Goal: Answer question/provide support: Share knowledge or assist other users

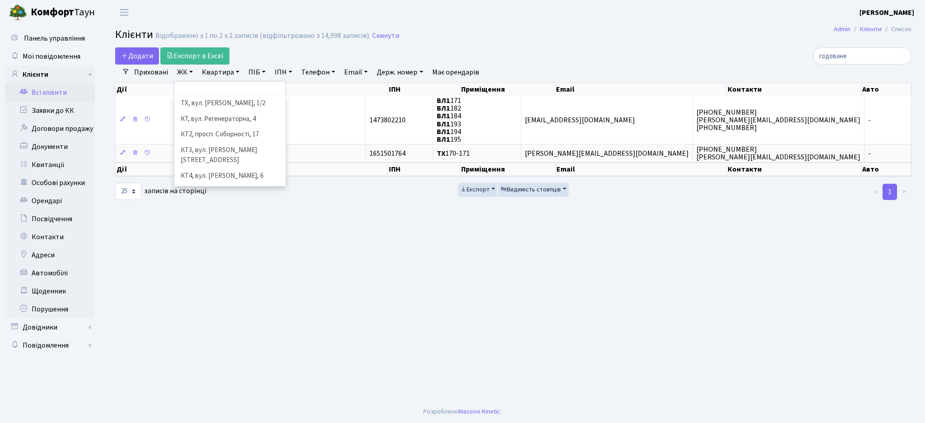
select select
select select "25"
click at [173, 287] on main "Admin Клієнти Список Клієнти Відображено з 1 по 2 з 2 записів (відфільтровано з…" at bounding box center [513, 213] width 823 height 376
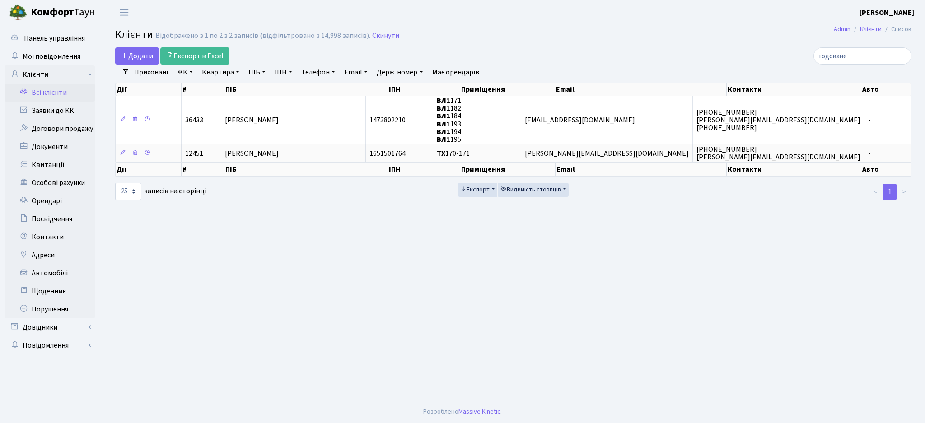
click at [43, 95] on link "Всі клієнти" at bounding box center [50, 93] width 90 height 18
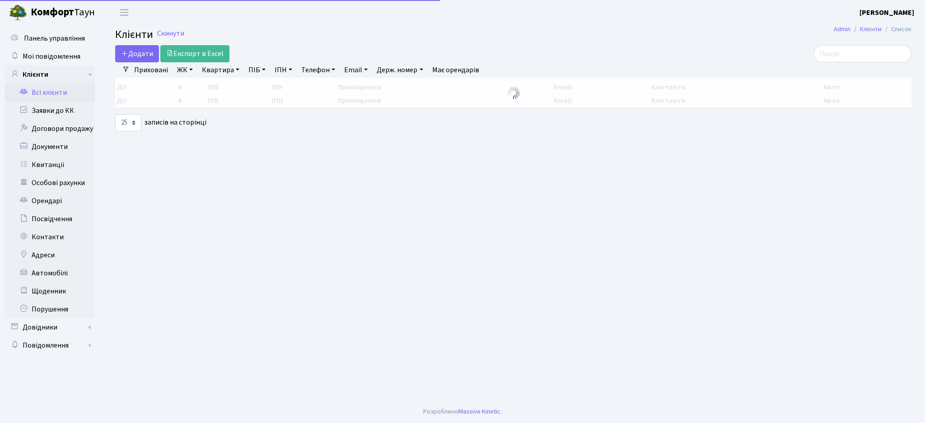
select select "25"
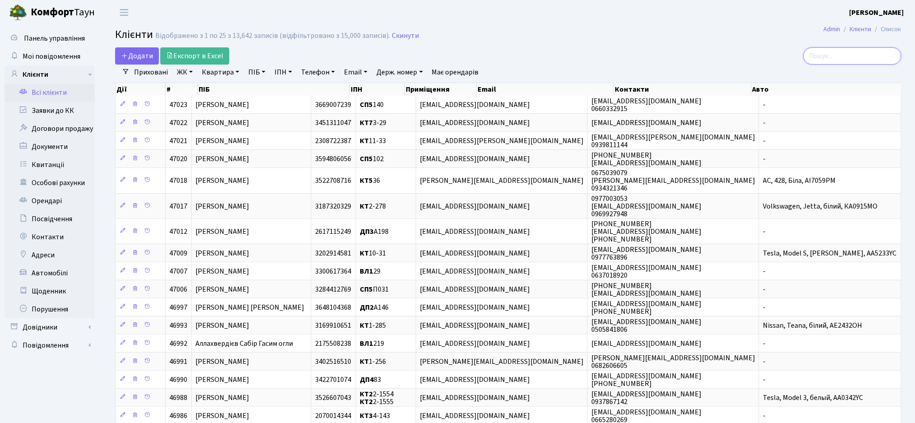
click at [831, 61] on input "search" at bounding box center [853, 55] width 98 height 17
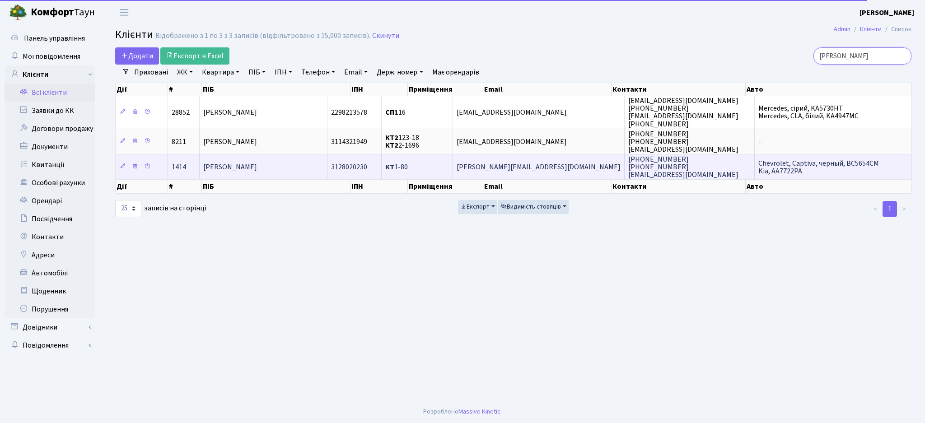
type input "урсу"
click at [257, 171] on span "Урсул Олександр Олександрович" at bounding box center [230, 167] width 54 height 10
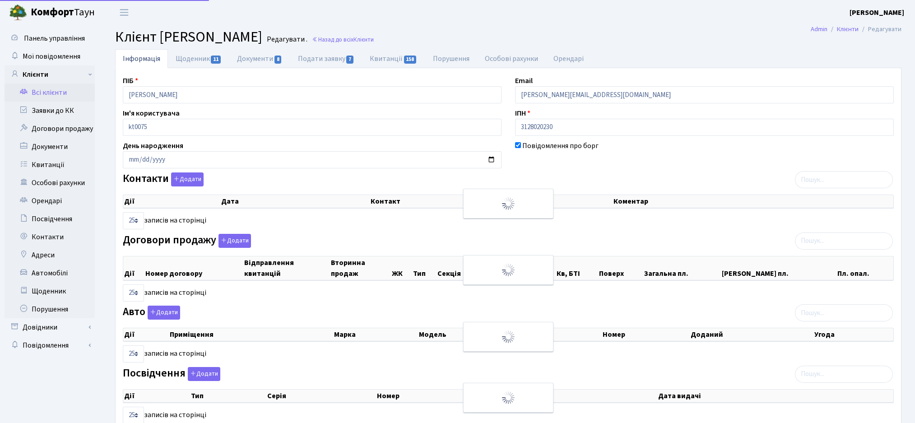
select select "25"
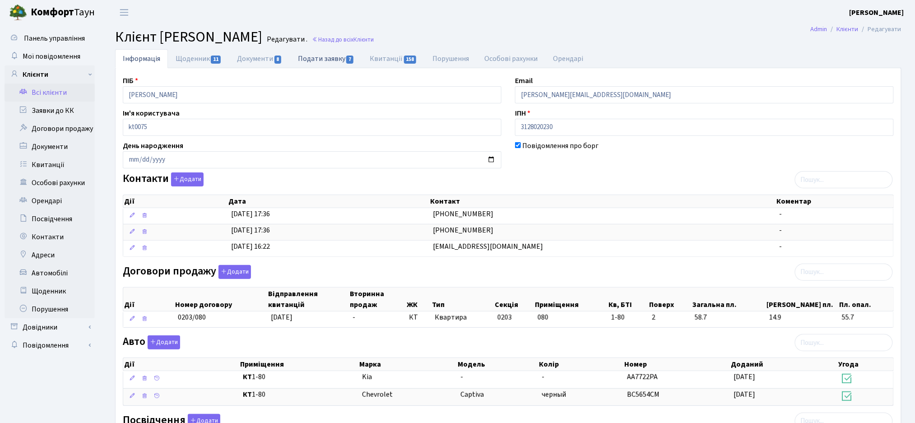
click at [327, 62] on link "Подати заявку 7" at bounding box center [326, 58] width 72 height 19
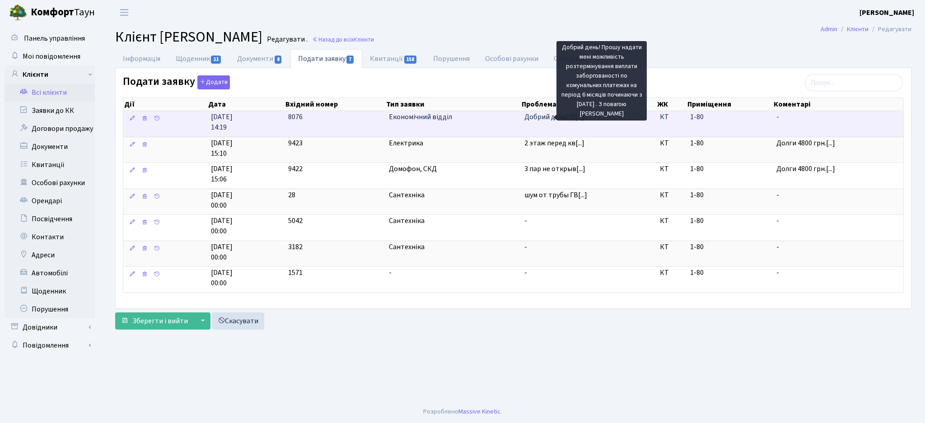
click at [536, 120] on span "Добрий день! П[...]" at bounding box center [554, 117] width 60 height 10
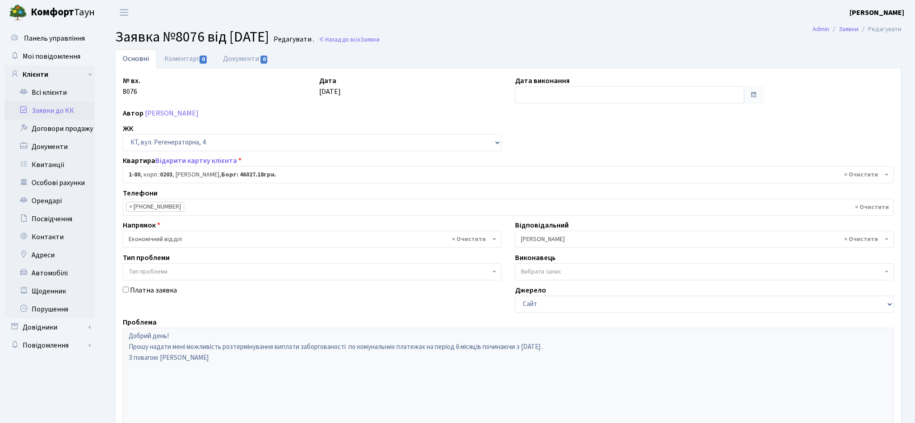
select select "80"
click at [181, 57] on link "Коментарі 0" at bounding box center [186, 58] width 59 height 19
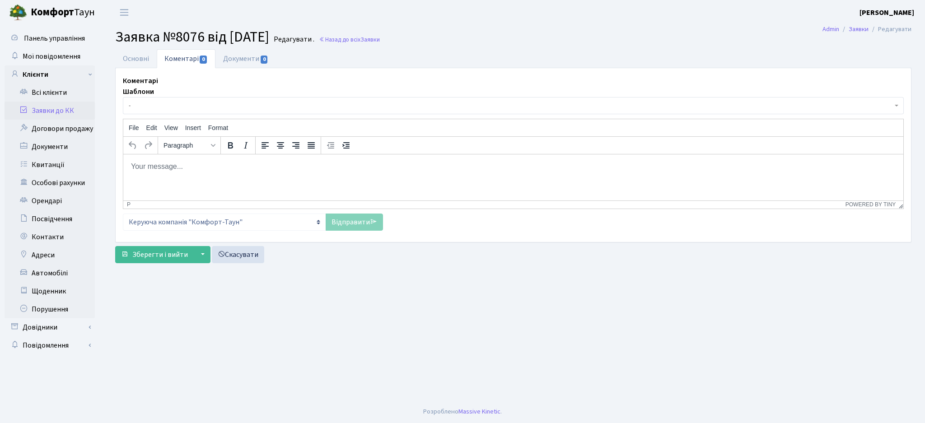
click at [172, 168] on body "Rich Text Area. Press ALT-0 for help." at bounding box center [512, 166] width 765 height 10
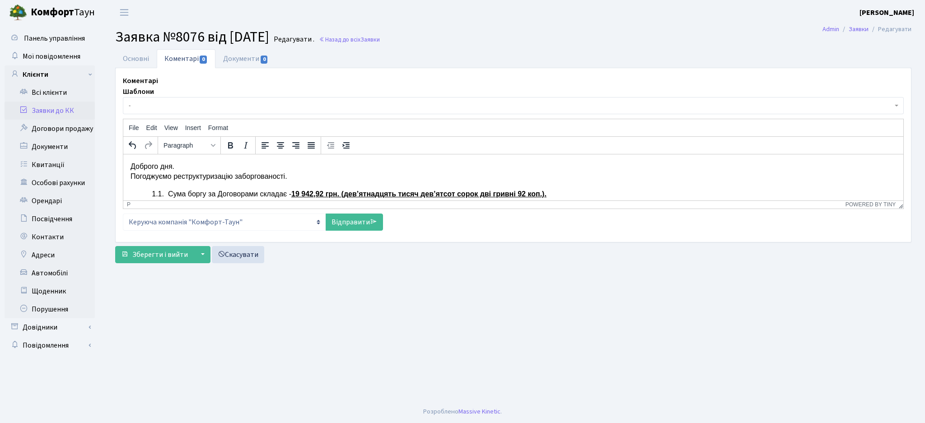
click at [170, 192] on span "Сума боргу за Договорами складає -" at bounding box center [229, 194] width 123 height 8
click at [168, 192] on span "Сума боргу за Договорами складає -" at bounding box center [229, 194] width 123 height 8
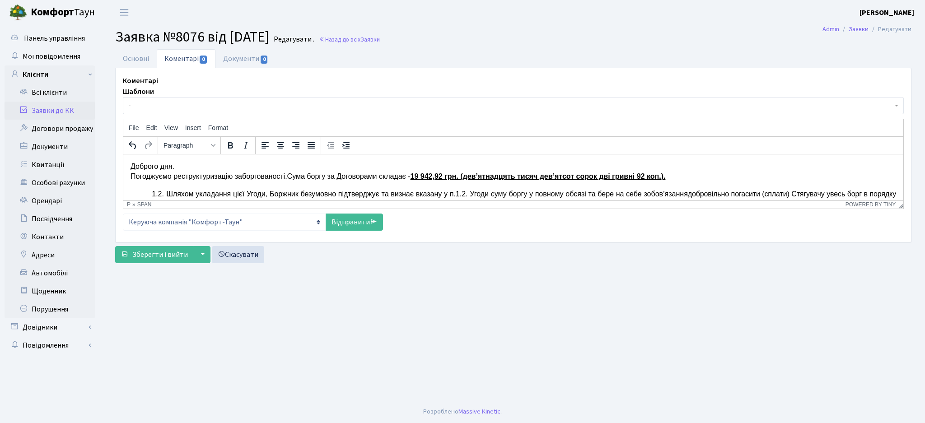
click at [377, 180] on span "Сума боргу за Договорами складає -" at bounding box center [348, 176] width 123 height 8
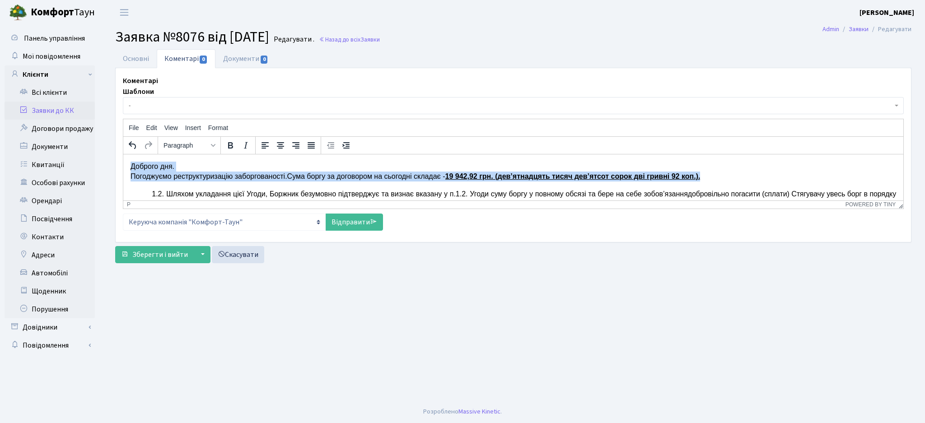
drag, startPoint x: 701, startPoint y: 173, endPoint x: 482, endPoint y: 177, distance: 218.6
click at [494, 167] on p "Доброго дня. Погоджуємо реструктуризацію заборгованості. Сума боргу за договоро…" at bounding box center [512, 211] width 765 height 100
click at [453, 175] on span "19 942,92 грн. (дев’ятнадцять тисяч дев’ятсот сорок дві гривні 92 коп.)." at bounding box center [572, 176] width 255 height 8
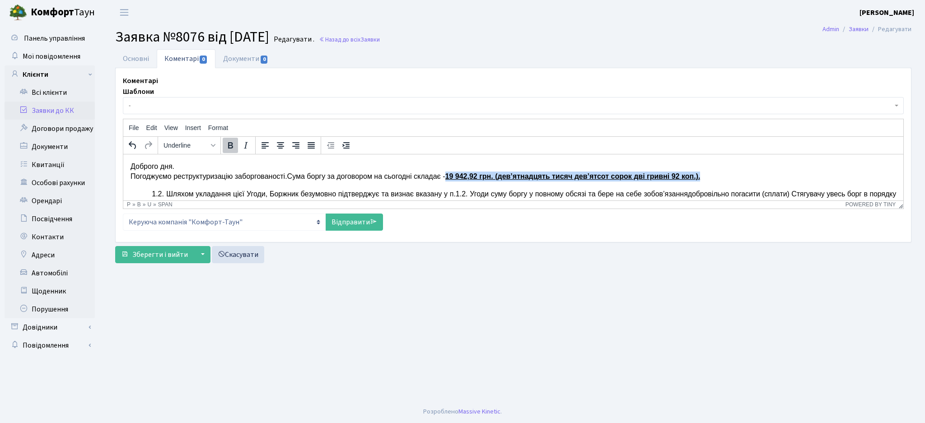
drag, startPoint x: 449, startPoint y: 176, endPoint x: 713, endPoint y: 172, distance: 264.2
click at [713, 172] on p "Доброго дня. Погоджуємо реструктуризацію заборгованості. Сума боргу за договоро…" at bounding box center [512, 211] width 765 height 100
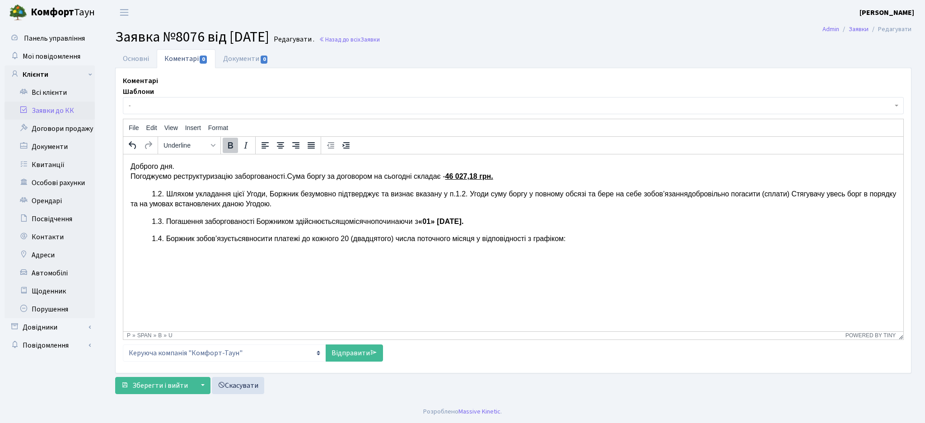
drag, startPoint x: 902, startPoint y: 202, endPoint x: 919, endPoint y: 333, distance: 132.1
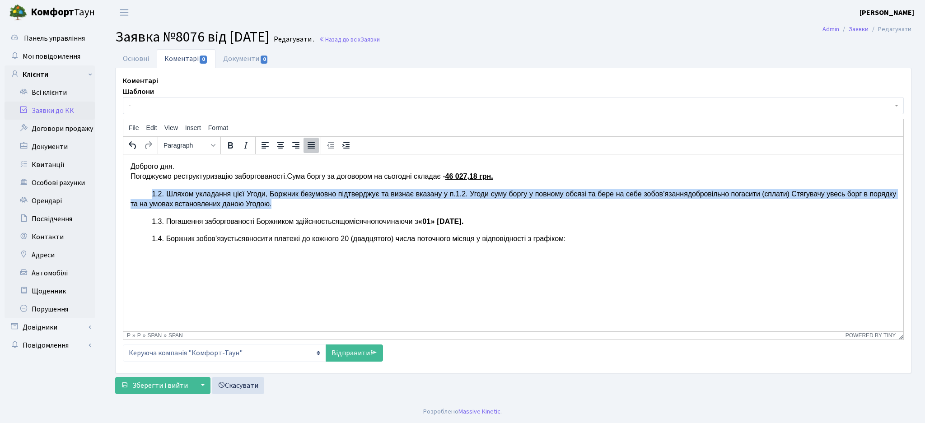
drag, startPoint x: 269, startPoint y: 203, endPoint x: 132, endPoint y: 194, distance: 136.7
click at [132, 194] on p "1.2. Шляхом укладання цієї Угоди, Боржник безумовно підтверджує та визнає вказа…" at bounding box center [512, 199] width 765 height 20
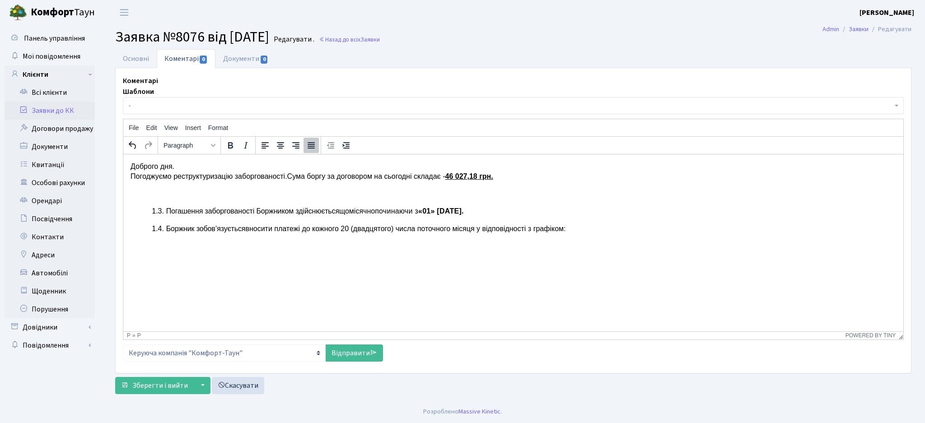
click at [168, 211] on span "Погашення заборгованості Боржником здійснюється" at bounding box center [252, 211] width 173 height 8
click at [166, 211] on span "Погашення заборгованості Боржником здійснюється" at bounding box center [252, 211] width 173 height 8
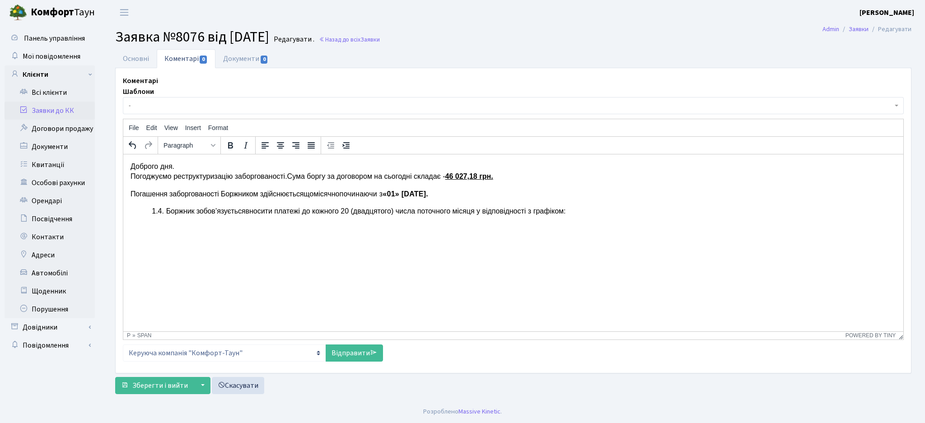
click at [163, 187] on body "Доброго дня. Погоджуємо реструктуризацію заборгованості. Сума боргу за договоро…" at bounding box center [512, 197] width 765 height 72
click at [164, 210] on span "Rich Text Area. Press ALT-0 for help." at bounding box center [165, 212] width 2 height 5
drag, startPoint x: 440, startPoint y: 193, endPoint x: 411, endPoint y: 192, distance: 28.9
click at [411, 192] on b "«01» вересня 2025 року" at bounding box center [403, 194] width 43 height 8
click at [399, 193] on b "«0110.2025 року" at bounding box center [411, 194] width 58 height 8
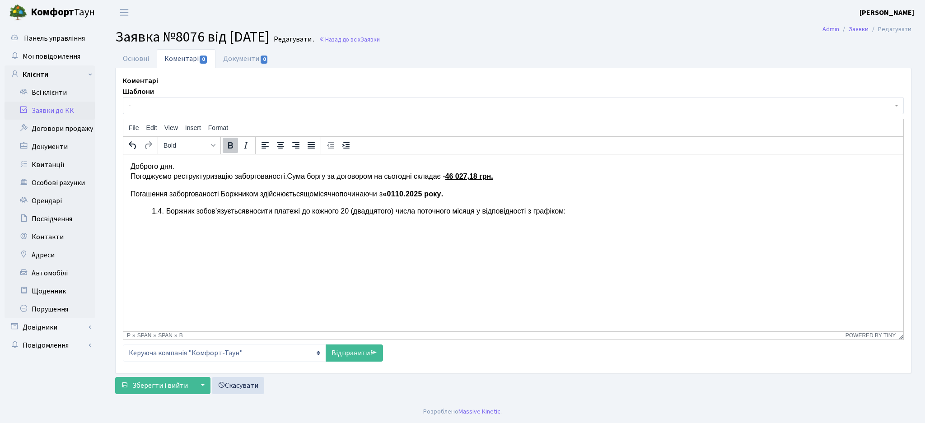
click at [403, 192] on b "«0110.2025 року" at bounding box center [411, 194] width 58 height 8
click at [395, 192] on b "«01.10.2025 року" at bounding box center [396, 194] width 29 height 8
click at [166, 211] on span "Боржник зобов’язується" at bounding box center [205, 211] width 79 height 8
click at [536, 215] on p "Боржник зобов’язується вносити платежі до кожного 20 (двадцятого) числа поточно…" at bounding box center [512, 216] width 765 height 20
click at [135, 223] on p "Боржник зобов’язується вносити платежі до кожного 20 (двадцятого) числа поточно…" at bounding box center [512, 216] width 765 height 20
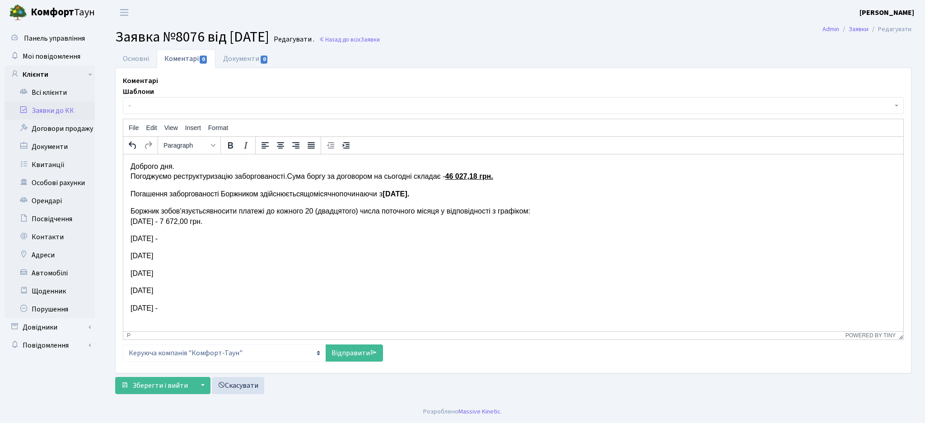
click at [160, 245] on body "Доброго дня. Погоджуємо реструктуризацію заборгованості. Сума боргу за договоро…" at bounding box center [512, 245] width 765 height 169
click at [149, 244] on body "Доброго дня. Погоджуємо реструктуризацію заборгованості. Сума боргу за договоро…" at bounding box center [512, 245] width 765 height 169
click at [149, 240] on p "01.11.2025 р. -" at bounding box center [512, 238] width 765 height 10
click at [131, 238] on p "01.11.2025 р. -" at bounding box center [512, 238] width 765 height 10
drag, startPoint x: 225, startPoint y: 223, endPoint x: 179, endPoint y: 218, distance: 45.9
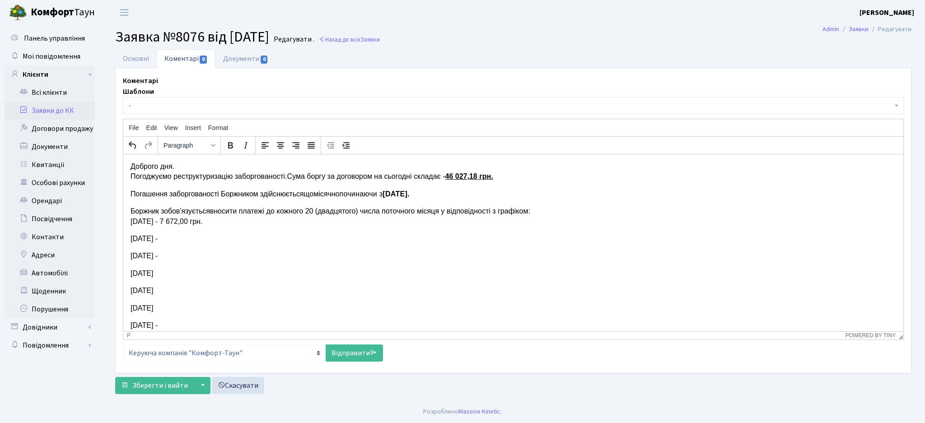
click at [179, 218] on p "Боржник зобов’язується вносити платежі до кожного 20 (двадцятого) числа поточно…" at bounding box center [512, 216] width 765 height 20
click at [270, 236] on p "01.10.2025 р. -" at bounding box center [512, 238] width 765 height 10
drag, startPoint x: 222, startPoint y: 223, endPoint x: 182, endPoint y: 219, distance: 40.3
click at [179, 219] on p "Боржник зобов’язується вносити платежі до кожного 20 (двадцятого) числа поточно…" at bounding box center [512, 216] width 765 height 20
copy p "7 672,00 грн."
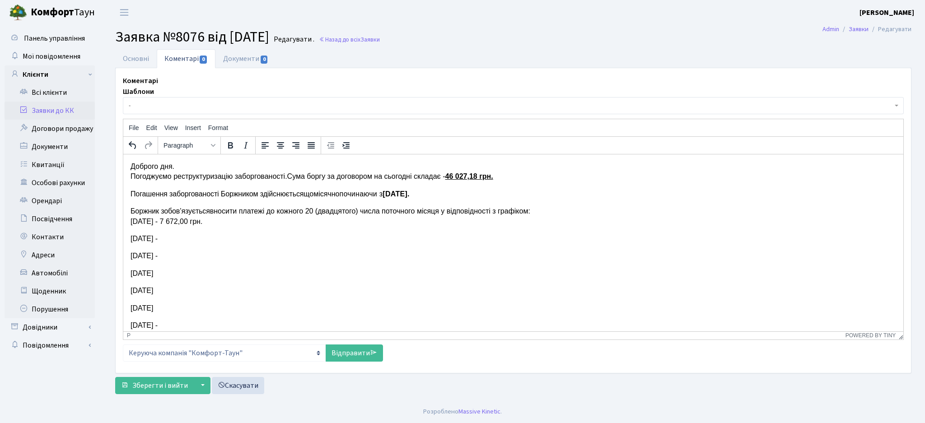
click at [191, 237] on p "01.10.2025 р. -" at bounding box center [512, 238] width 765 height 10
click at [191, 251] on p "01.11.2025 р. -" at bounding box center [512, 256] width 765 height 10
click at [182, 272] on p "01.12.2025 р." at bounding box center [512, 273] width 765 height 10
click at [179, 287] on p "01.01.2026 р." at bounding box center [512, 290] width 765 height 10
click at [190, 311] on p "01.02.2026 р." at bounding box center [512, 308] width 765 height 10
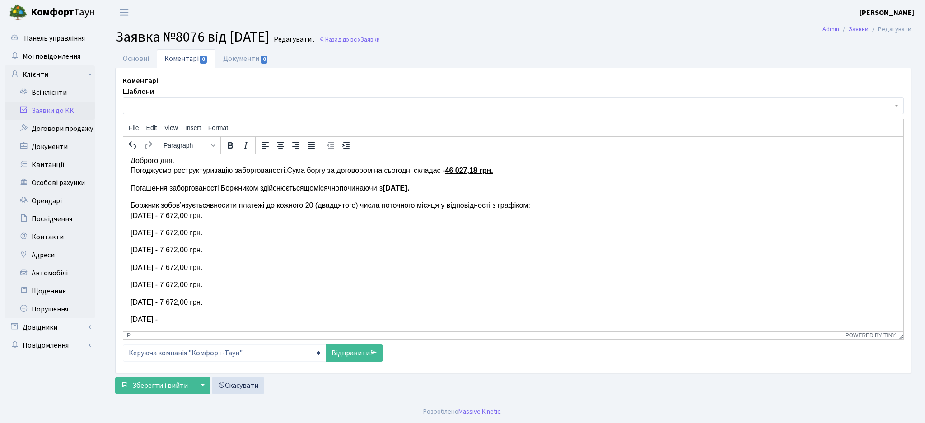
scroll to position [24, 0]
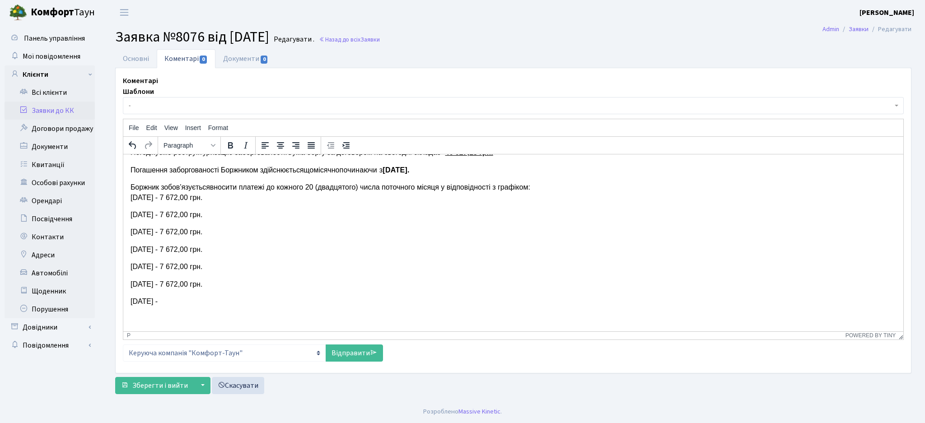
click at [184, 304] on p "01.03.2026 р. -" at bounding box center [512, 301] width 765 height 10
drag, startPoint x: 146, startPoint y: 213, endPoint x: 144, endPoint y: 227, distance: 14.6
click at [146, 214] on p "[DATE] - 7 672,00 грн." at bounding box center [512, 215] width 765 height 10
drag, startPoint x: 233, startPoint y: 198, endPoint x: 237, endPoint y: 349, distance: 150.9
click at [123, 195] on html "Доброго дня. Погоджуємо реструктуризацію заборгованості. Сума боргу за договоро…" at bounding box center [513, 230] width 780 height 201
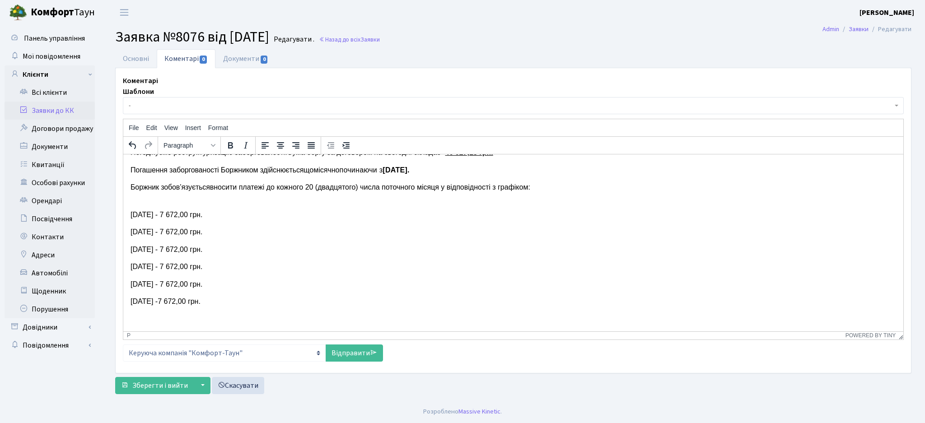
scroll to position [14, 0]
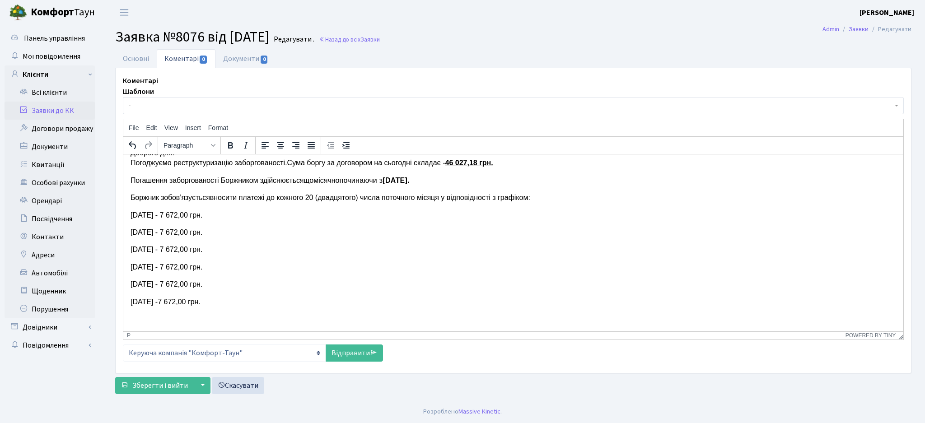
click at [155, 210] on p "[DATE] - 7 672,00 грн." at bounding box center [512, 215] width 765 height 10
click at [148, 230] on p "[DATE] - 7 672,00 грн." at bounding box center [512, 232] width 765 height 10
click at [146, 249] on p "[DATE] - 7 672,00 грн." at bounding box center [512, 249] width 765 height 10
click at [147, 267] on p "[DATE] - 7 672,00 грн." at bounding box center [512, 267] width 765 height 10
click at [148, 282] on p "[DATE] - 7 672,00 грн." at bounding box center [512, 284] width 765 height 10
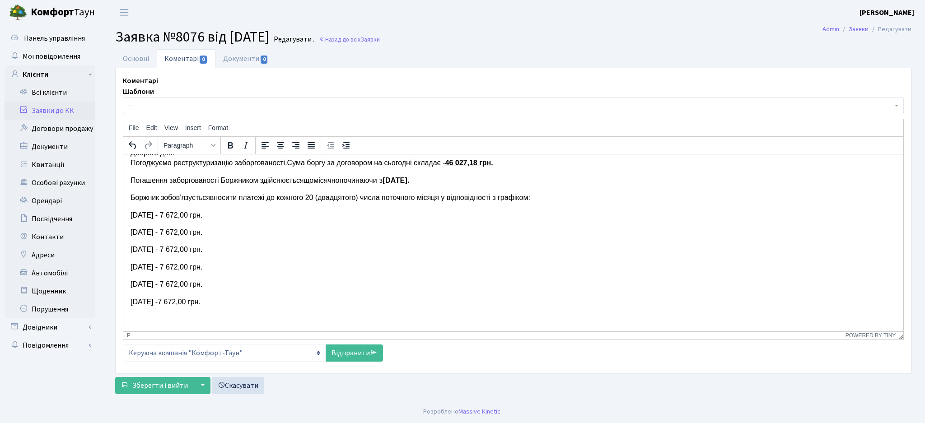
click at [150, 301] on p "[DATE] -7 672,00 грн." at bounding box center [512, 302] width 765 height 10
click at [219, 299] on p "[DATE] -7 672,00 грн." at bounding box center [512, 302] width 765 height 10
click at [228, 301] on p "[DATE] -7 672,00 грн." at bounding box center [512, 302] width 765 height 10
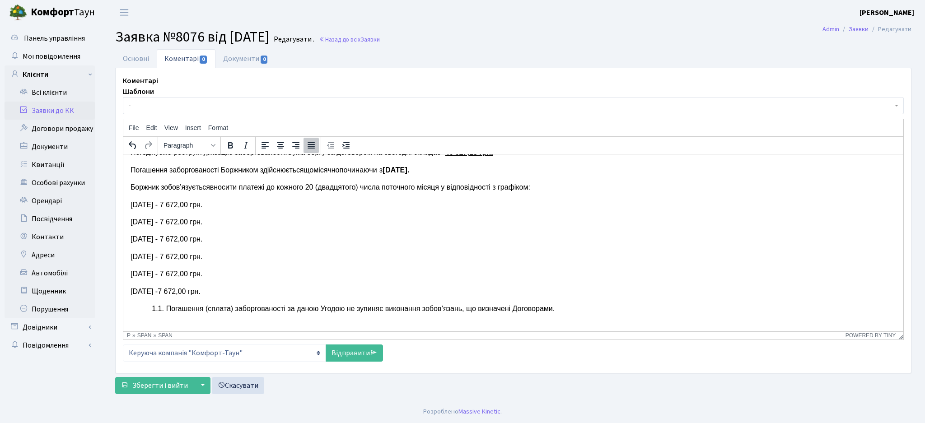
click at [166, 307] on span "Погашення (сплата) заборгованості за даною Угодою не зупиняє виконання зобов’яз…" at bounding box center [360, 308] width 389 height 8
click at [309, 308] on span "Погашення (сплата) заборгованості за даною Угодою не зупиняє виконання зобов’яз…" at bounding box center [324, 308] width 389 height 8
click at [459, 306] on span "Погашення (сплата) заборгованості не зупиняє виконання зобов’язань, що визначен…" at bounding box center [294, 308] width 329 height 8
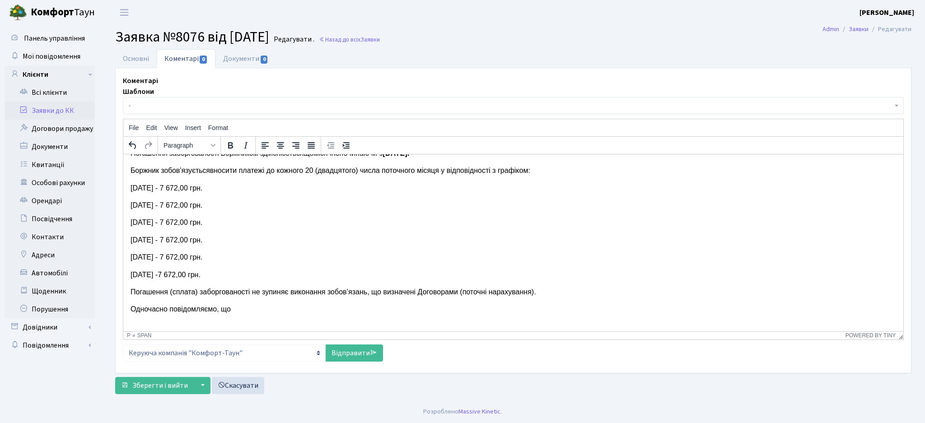
scroll to position [48, 0]
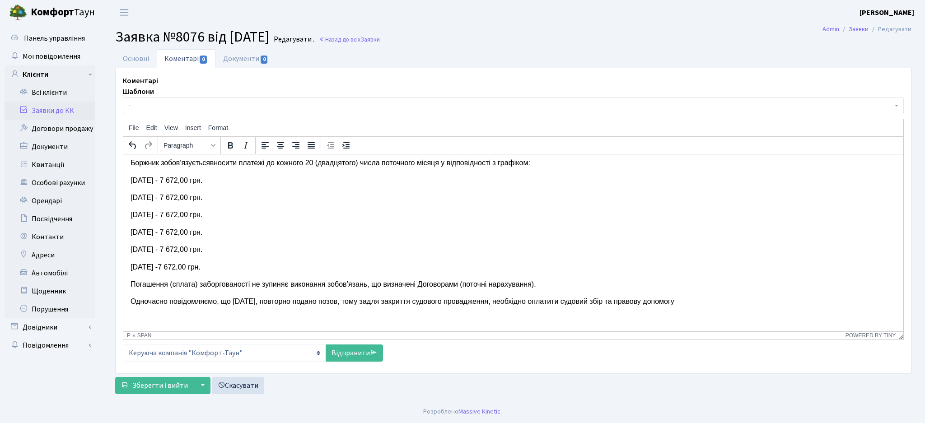
drag, startPoint x: 613, startPoint y: 301, endPoint x: 613, endPoint y: 319, distance: 18.1
click at [613, 302] on span "Одночасно повідомляємо, що 08.07.25 р., повторно подано позов, тому задля закри…" at bounding box center [402, 301] width 544 height 8
click at [745, 298] on p "Одночасно повідомляємо, що 08.07.25 р., повторно подано позов, тому задля закри…" at bounding box center [512, 301] width 765 height 10
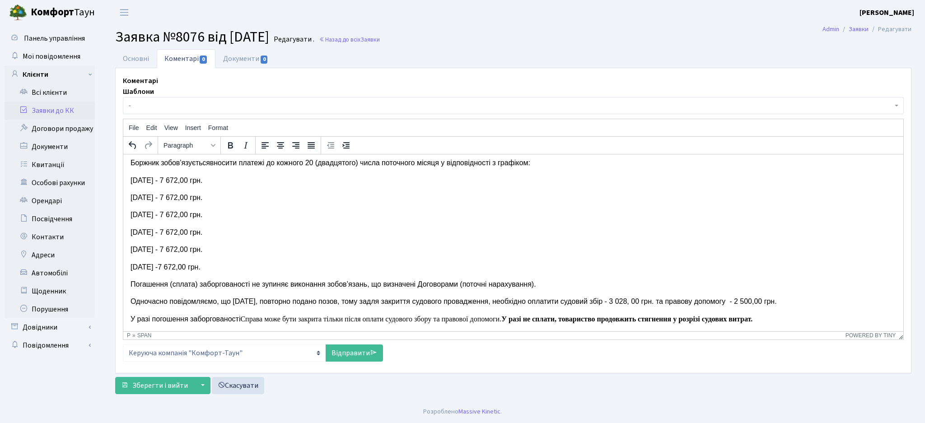
scroll to position [59, 0]
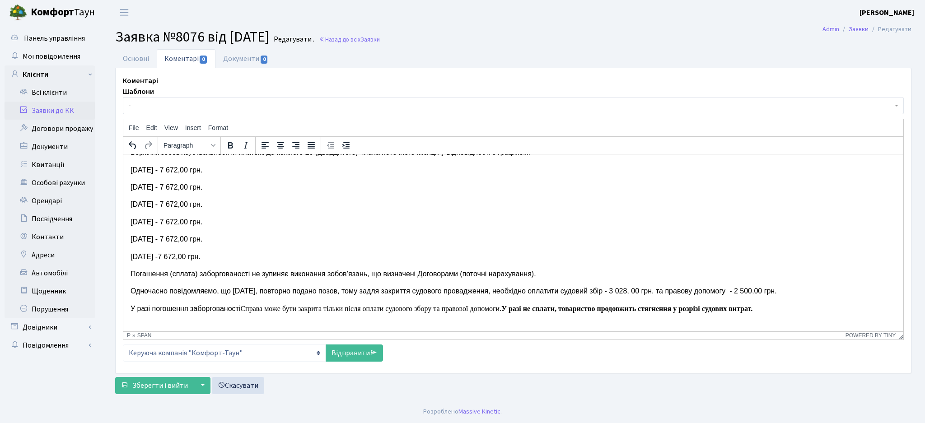
click at [245, 308] on span "Справа може бути закрита тільки після оплати судового збору та правової допомог…" at bounding box center [370, 308] width 261 height 8
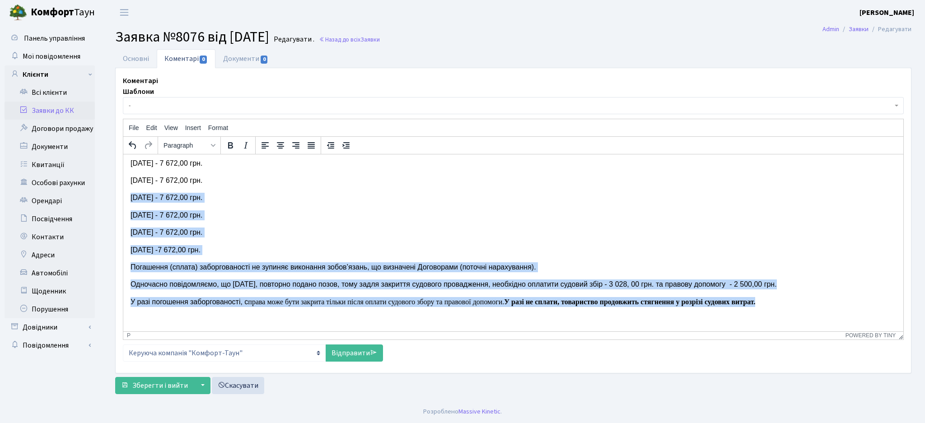
scroll to position [0, 0]
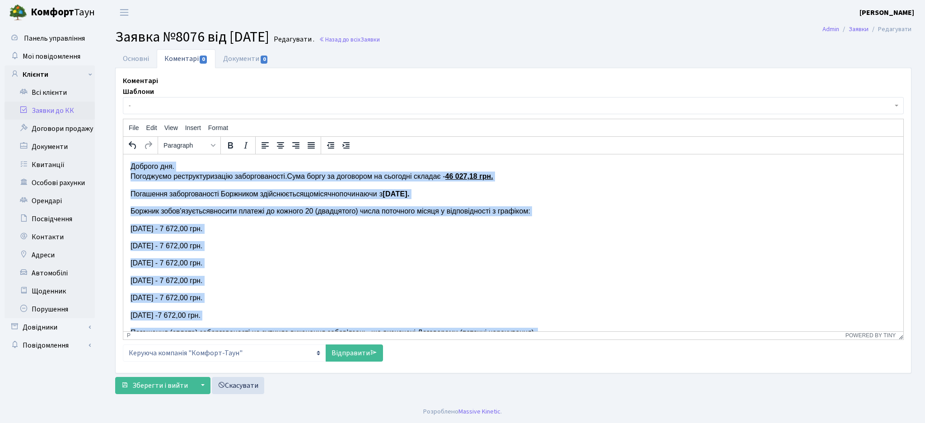
drag, startPoint x: 768, startPoint y: 300, endPoint x: 30, endPoint y: 128, distance: 757.7
click at [123, 154] on html "Доброго дня. Погоджуємо реструктуризацію заборгованості. Сума боргу за договоро…" at bounding box center [513, 275] width 780 height 242
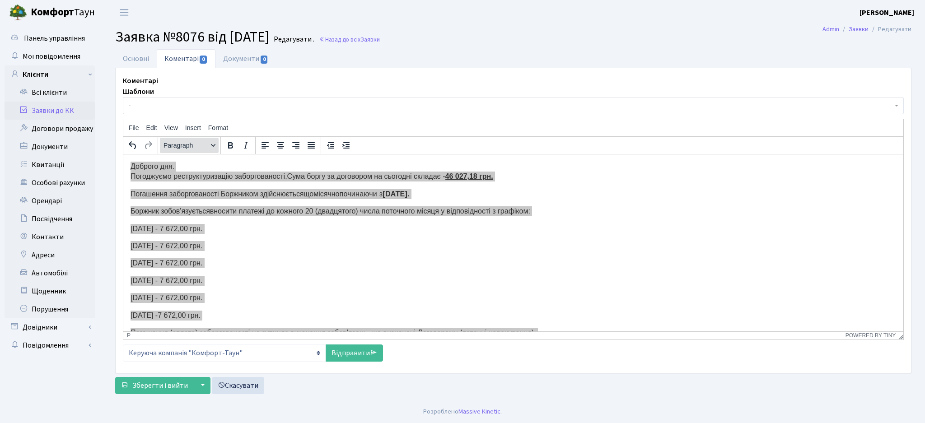
click at [211, 146] on icon "Formats" at bounding box center [213, 145] width 5 height 5
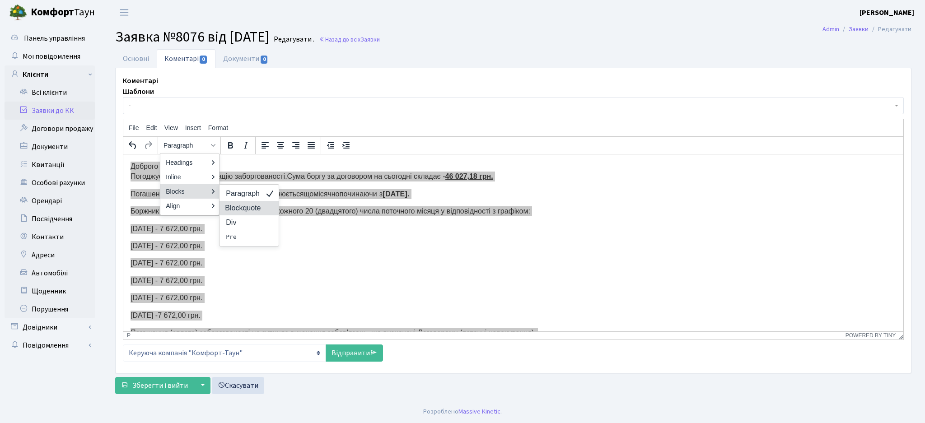
click at [241, 210] on blockquote "Blockquote" at bounding box center [243, 208] width 36 height 11
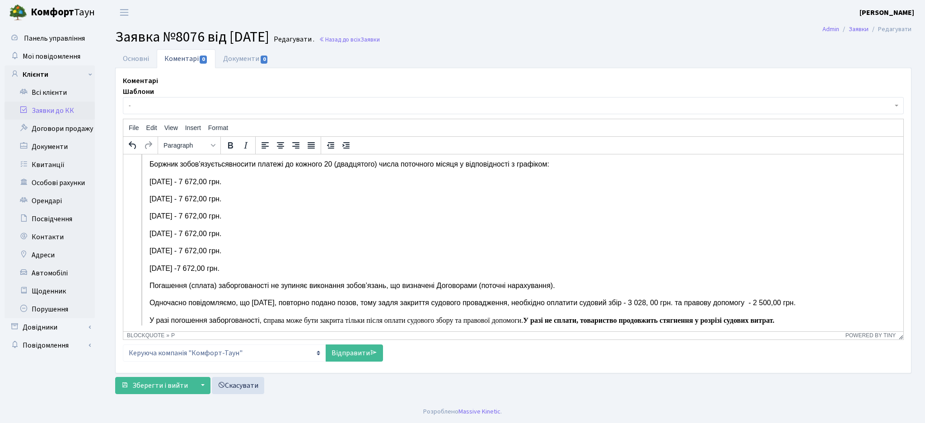
scroll to position [66, 0]
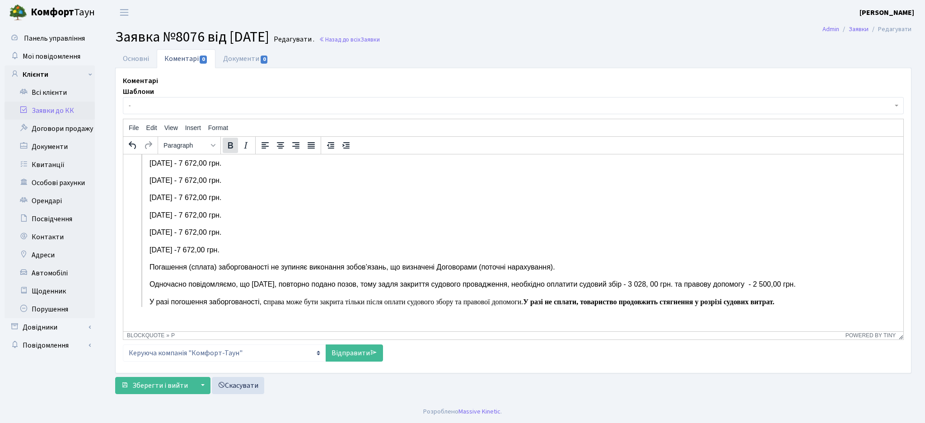
click at [228, 145] on icon "Bold" at bounding box center [230, 145] width 5 height 6
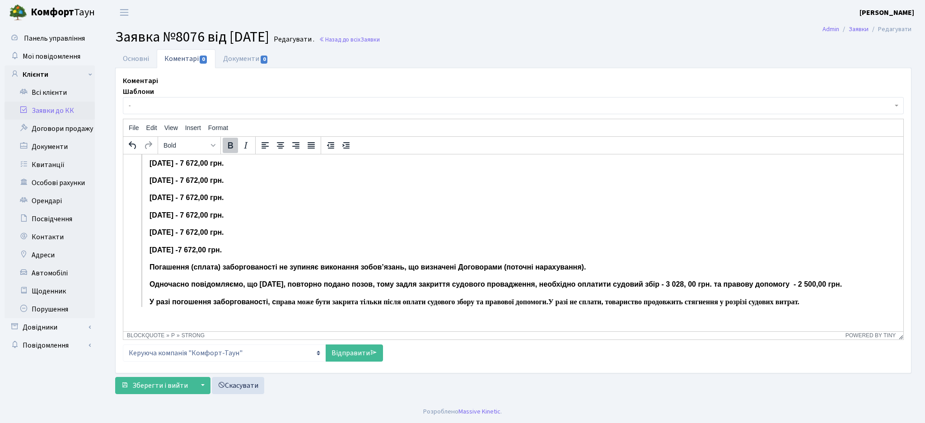
scroll to position [42, 0]
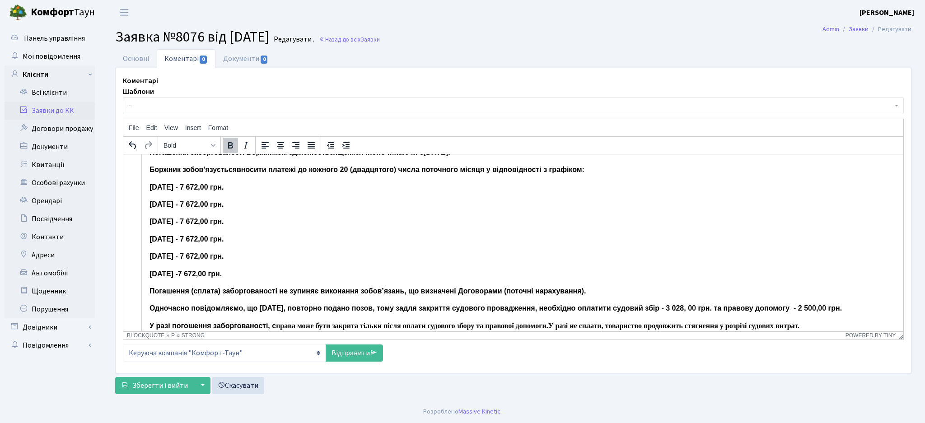
click at [228, 145] on icon "Bold" at bounding box center [230, 145] width 5 height 6
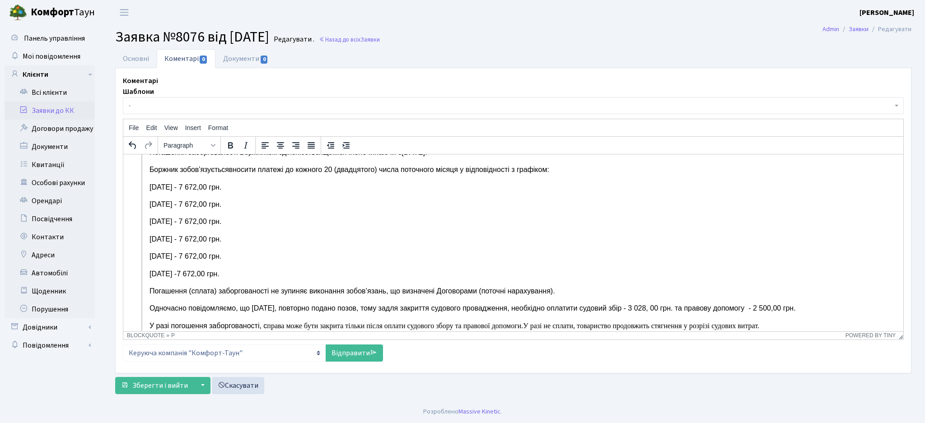
click at [306, 276] on p "[DATE] -7 672,00 грн." at bounding box center [513, 274] width 728 height 10
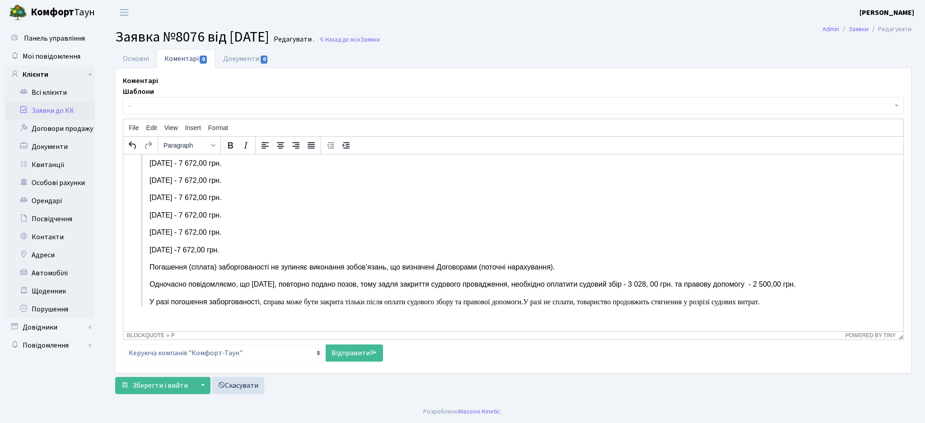
scroll to position [6, 0]
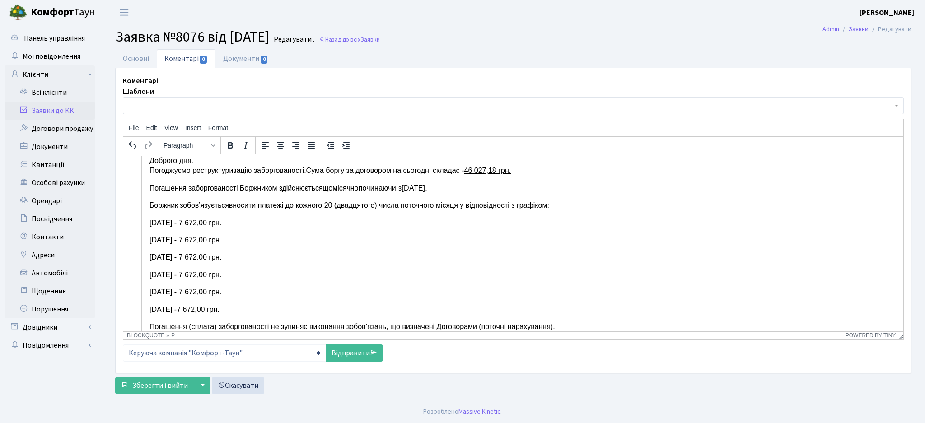
drag, startPoint x: 245, startPoint y: 312, endPoint x: 140, endPoint y: 214, distance: 144.4
click at [140, 214] on body "Доброго дня. Погоджуємо реструктуризацію заборгованості. Сума боргу за договоро…" at bounding box center [512, 269] width 765 height 228
click at [232, 144] on icon "Bold" at bounding box center [230, 145] width 5 height 6
drag, startPoint x: 522, startPoint y: 168, endPoint x: 468, endPoint y: 169, distance: 54.6
click at [468, 169] on p "Доброго дня. Погоджуємо реструктуризацію заборгованості. Сума боргу за договоро…" at bounding box center [513, 165] width 728 height 20
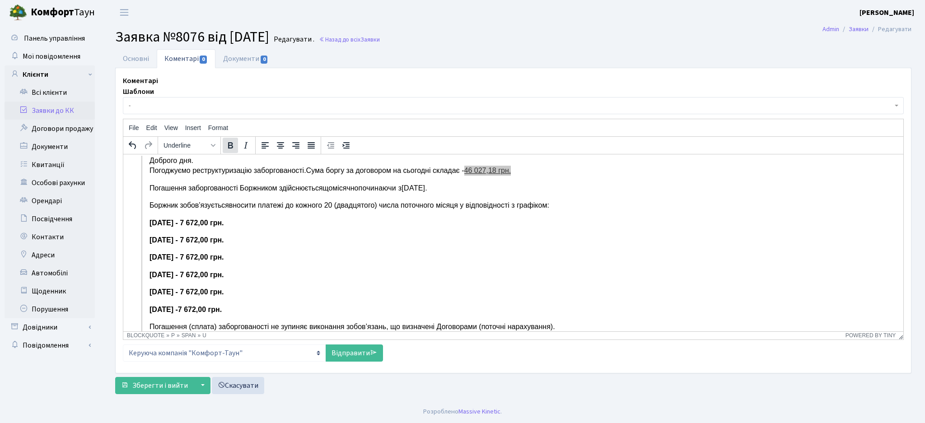
click at [237, 145] on button "Bold" at bounding box center [230, 145] width 15 height 15
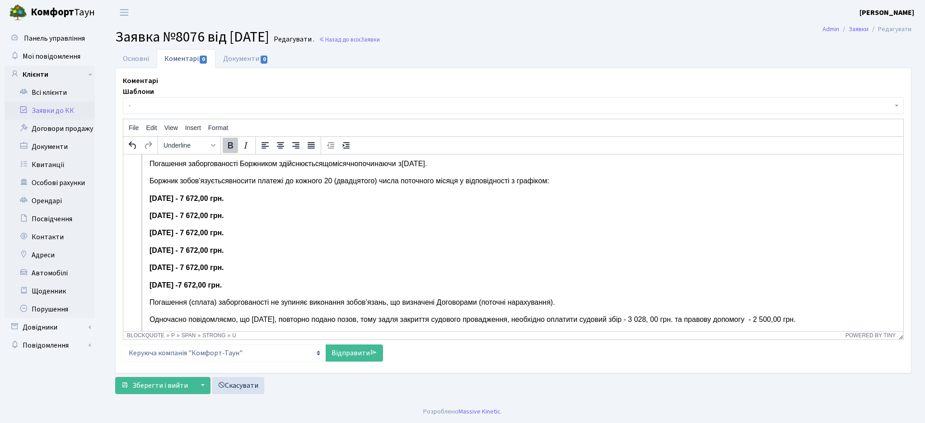
scroll to position [0, 0]
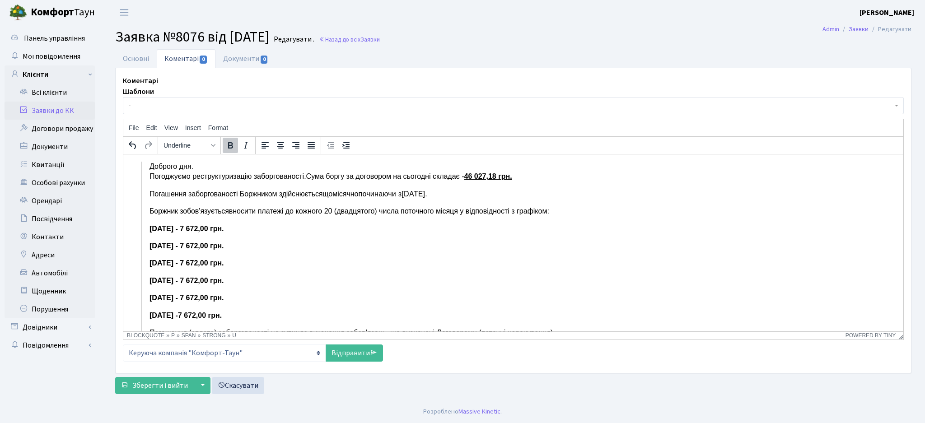
click at [432, 229] on p "[DATE] - 7 672,00 грн." at bounding box center [513, 229] width 728 height 10
click at [244, 190] on span "Погашення заборгованості Боржником здійснюється" at bounding box center [235, 194] width 173 height 8
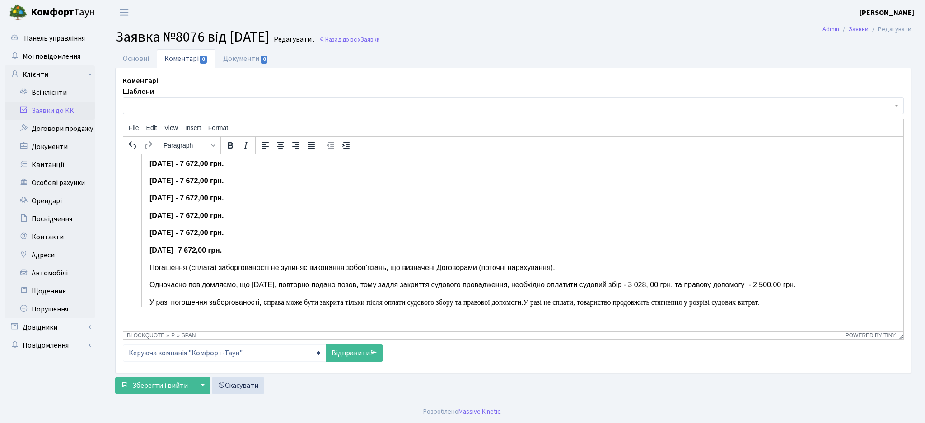
scroll to position [66, 0]
drag, startPoint x: 444, startPoint y: 264, endPoint x: 436, endPoint y: 279, distance: 16.4
click at [444, 264] on span "Погашення (сплата) заборгованості не зупиняє виконання зобов’язань, що визначен…" at bounding box center [351, 267] width 405 height 8
click at [522, 282] on span "Одночасно повідомляємо, що 08.07.25 р., повторно подано позов, тому задля закри…" at bounding box center [472, 284] width 646 height 8
click at [568, 285] on span "Одночасно повідомляємо, що [DATE], повторно подано позов, тому задля закриття с…" at bounding box center [478, 284] width 658 height 8
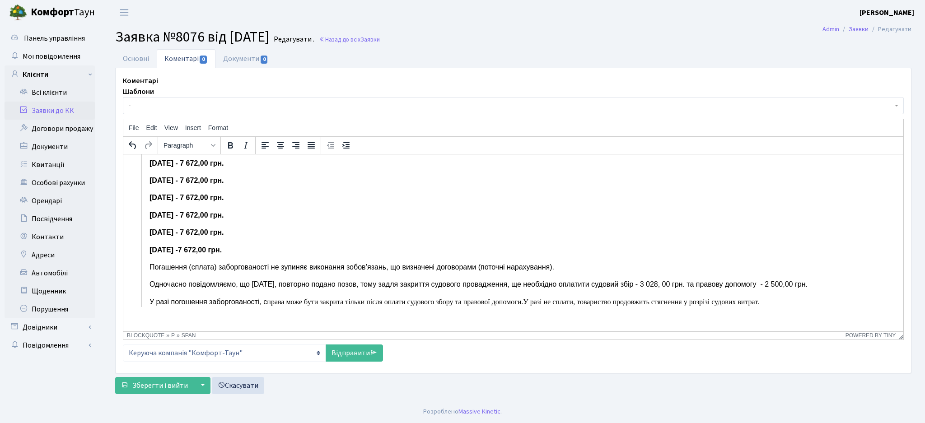
click at [294, 303] on span "права може бути закрита тільки після оплати судового збору та правової допомоги." at bounding box center [395, 302] width 256 height 8
click at [223, 302] on span "У разі погошення заборгованості, с" at bounding box center [207, 302] width 117 height 8
click at [296, 301] on span "права може бути закрита тільки після оплати судового збору та правової допомоги." at bounding box center [395, 302] width 256 height 8
click at [404, 280] on span "Одночасно повідомляємо, що [DATE], повторно подано позов, тому задля закриття с…" at bounding box center [478, 284] width 658 height 8
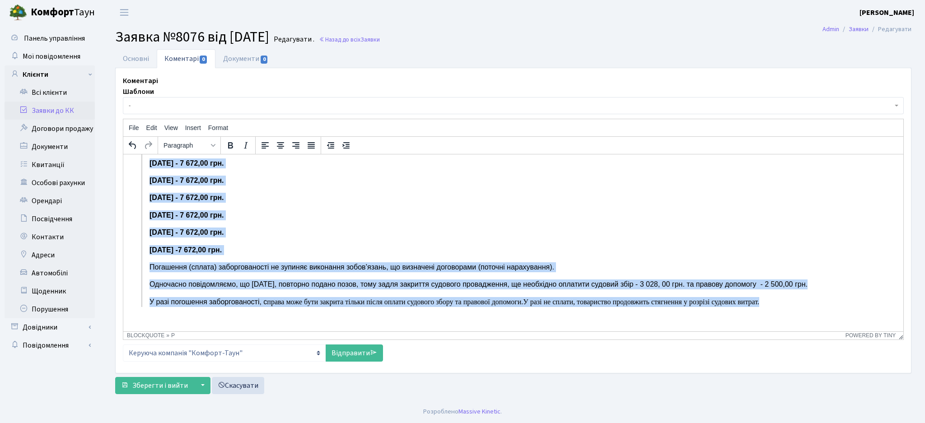
scroll to position [0, 0]
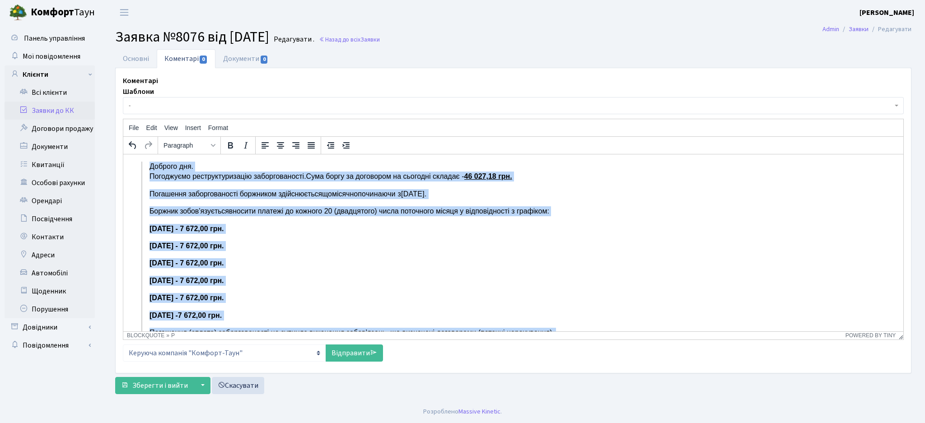
drag, startPoint x: 767, startPoint y: 301, endPoint x: 259, endPoint y: 308, distance: 508.5
click at [123, 154] on html "Доброго дня. Погоджуємо реструктуризацію заборгованості. Сума боргу за договоро…" at bounding box center [513, 275] width 780 height 242
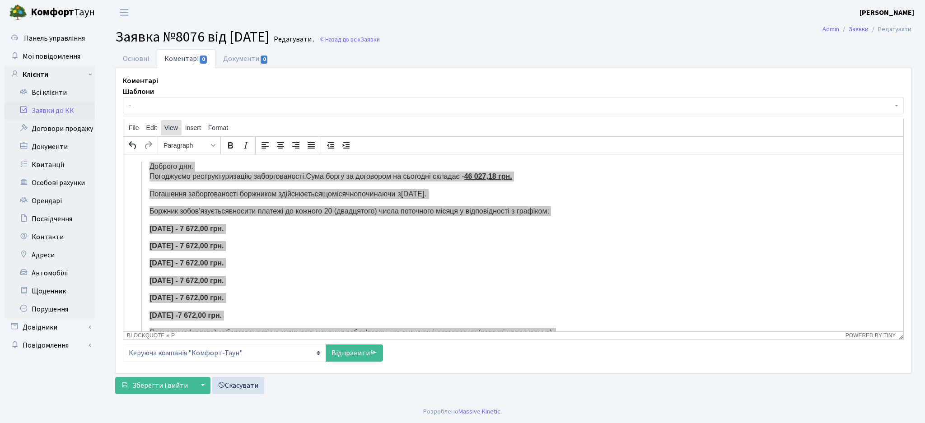
click at [169, 129] on span "View" at bounding box center [171, 127] width 14 height 7
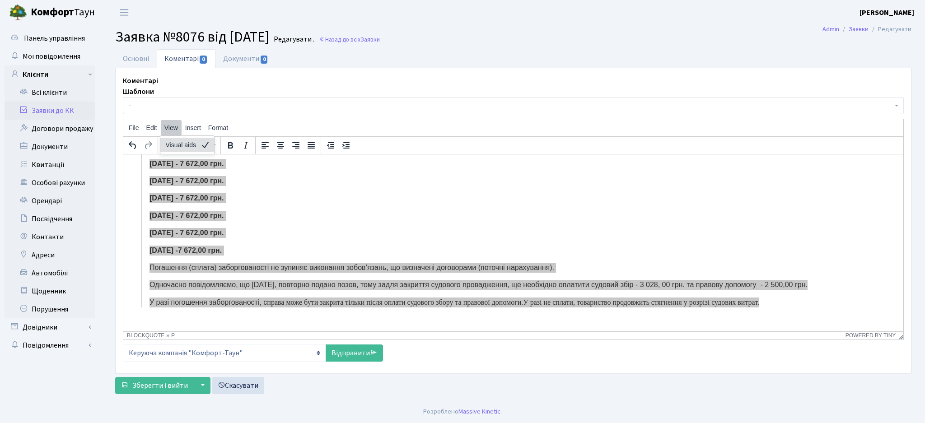
scroll to position [66, 0]
click at [129, 130] on span "File" at bounding box center [134, 127] width 10 height 7
click at [220, 127] on span "Format" at bounding box center [218, 127] width 20 height 7
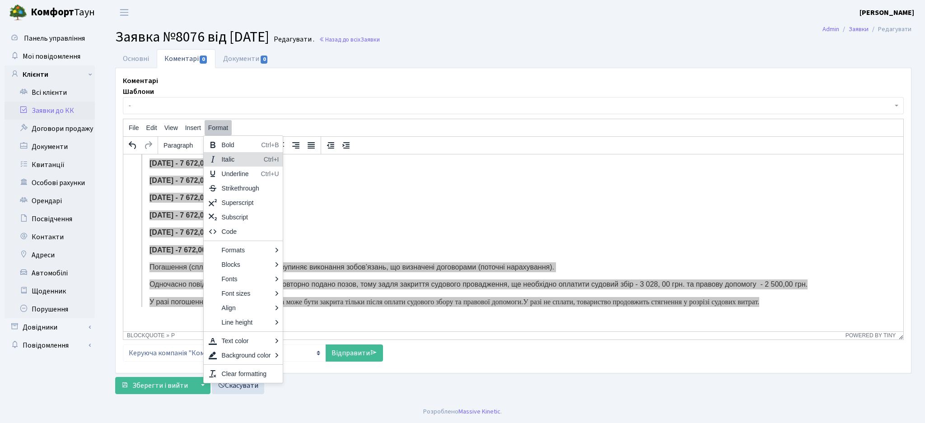
click at [226, 161] on div "Italic" at bounding box center [241, 159] width 38 height 11
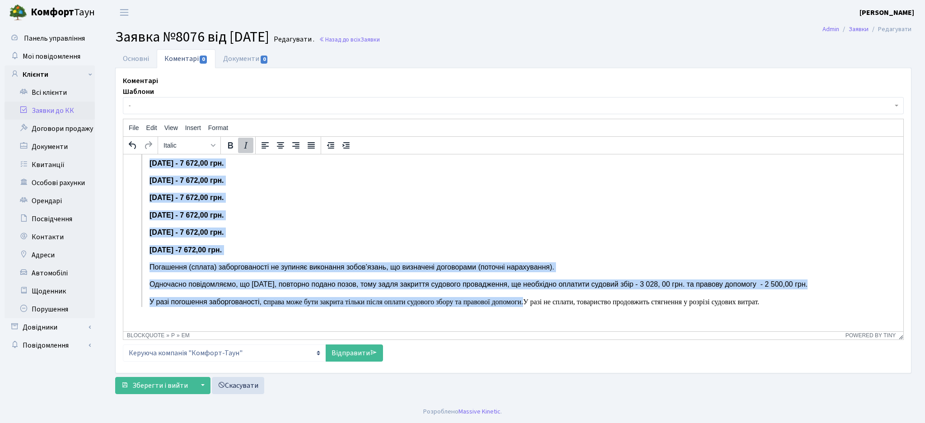
scroll to position [42, 0]
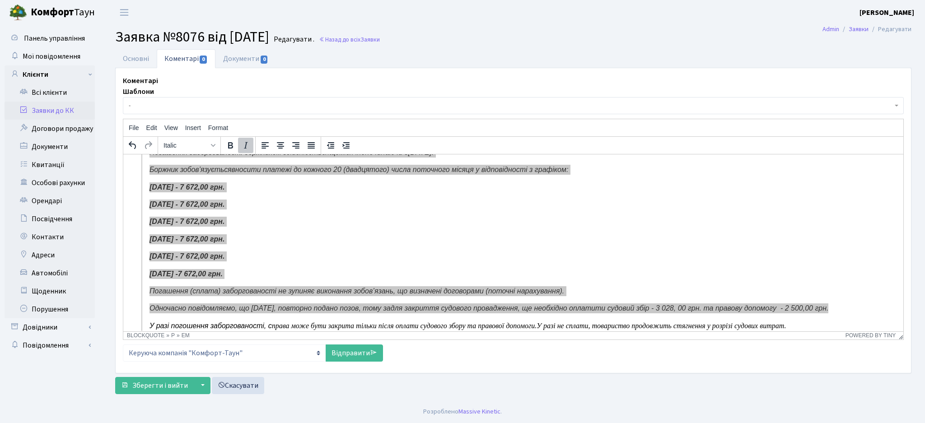
click at [242, 148] on icon "Italic" at bounding box center [245, 145] width 11 height 11
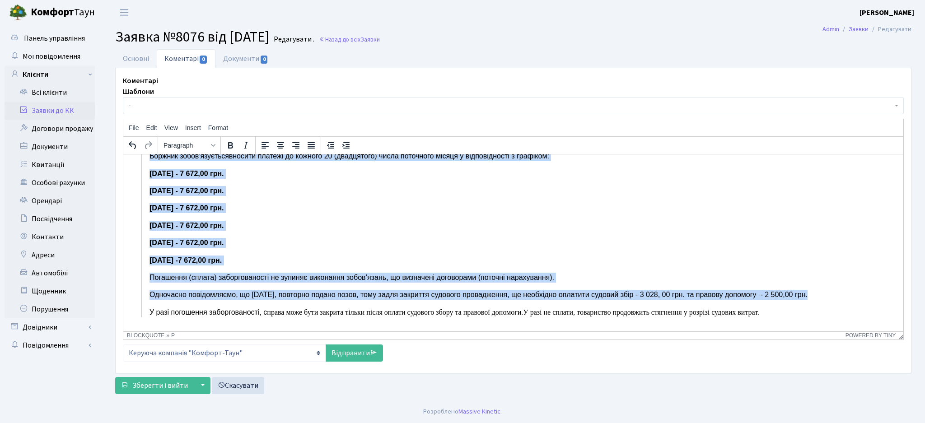
scroll to position [66, 0]
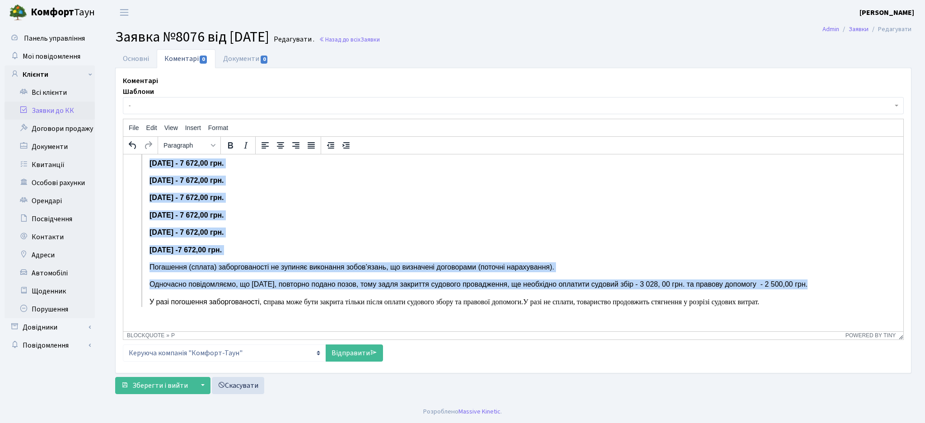
click at [319, 280] on span "Одночасно повідомляємо, що [DATE], повторно подано позов, тому задля закриття с…" at bounding box center [478, 284] width 658 height 8
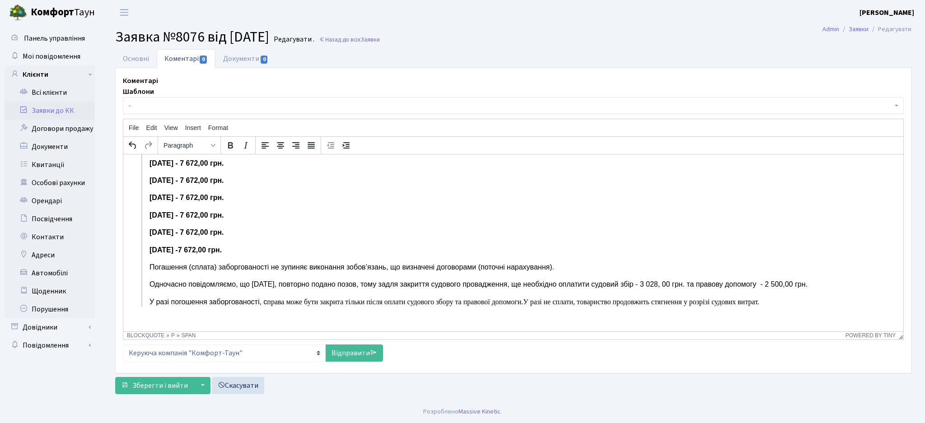
click at [321, 299] on span "права може бути закрита тільки після оплати судового збору та правової допомоги." at bounding box center [395, 302] width 256 height 8
click at [250, 273] on blockquote "Доброго дня. Погоджуємо реструктуризацію заборгованості. Сума боргу за договоро…" at bounding box center [509, 201] width 736 height 211
click at [317, 281] on span "Одночасно повідомляємо, що [DATE], повторно подано позов, тому задля закриття с…" at bounding box center [478, 284] width 658 height 8
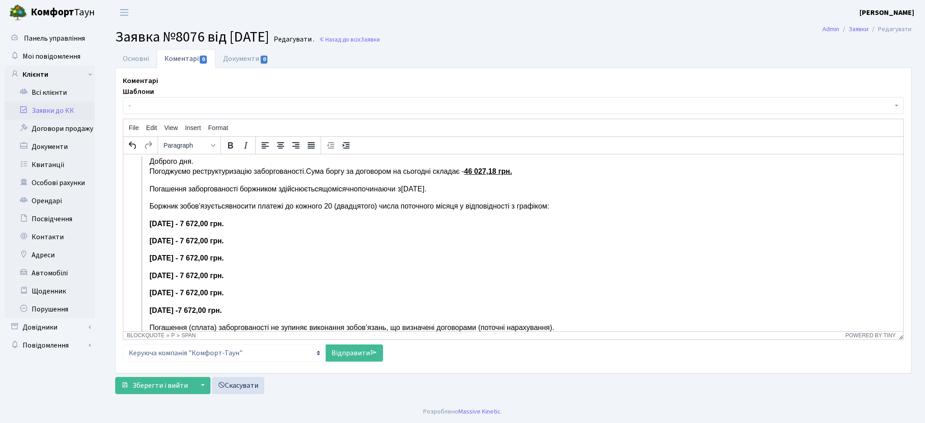
scroll to position [0, 0]
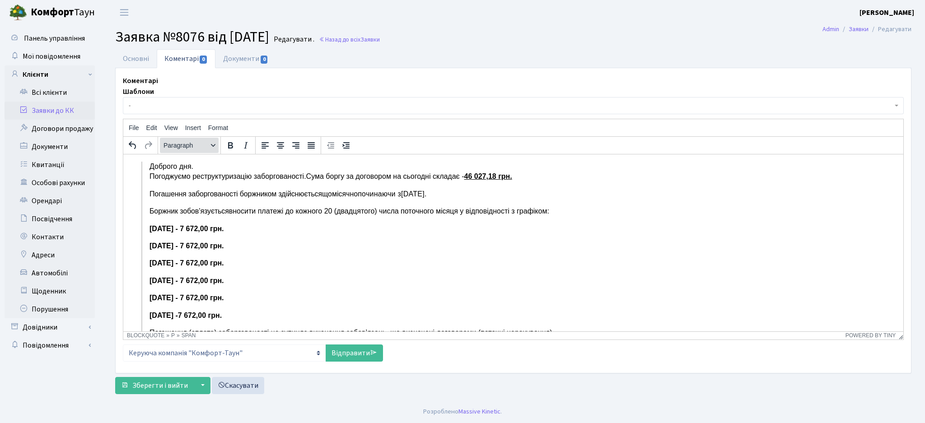
click at [214, 144] on icon "Formats" at bounding box center [213, 145] width 5 height 3
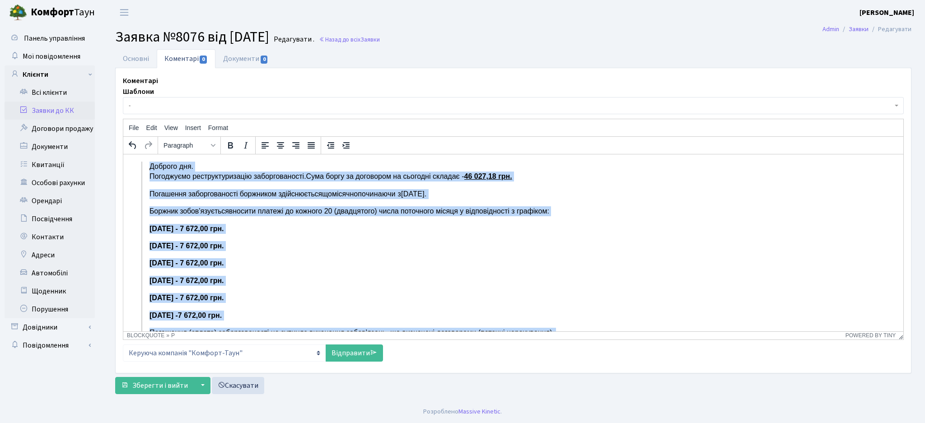
drag, startPoint x: 768, startPoint y: 303, endPoint x: 233, endPoint y: 341, distance: 535.5
click at [123, 154] on html "Доброго дня. Погоджуємо реструктуризацію заборгованості. Сума боргу за договоро…" at bounding box center [513, 275] width 780 height 242
drag, startPoint x: 300, startPoint y: 247, endPoint x: 290, endPoint y: 234, distance: 16.2
click at [299, 246] on p "[DATE] - 7 672,00 грн." at bounding box center [513, 246] width 728 height 10
copy blockquote "Доброго дня. Погоджуємо реструктуризацію заборгованості. Сума боргу за договоро…"
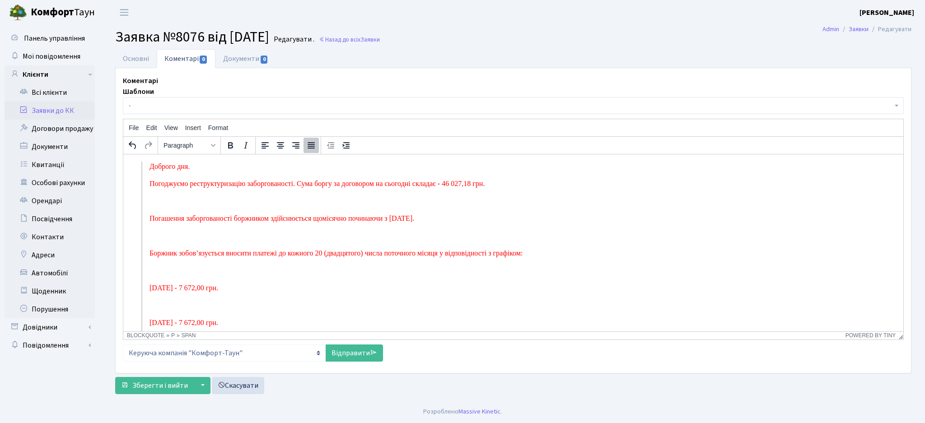
click at [228, 197] on p "Rich Text Area. Press ALT-0 for help." at bounding box center [513, 201] width 728 height 10
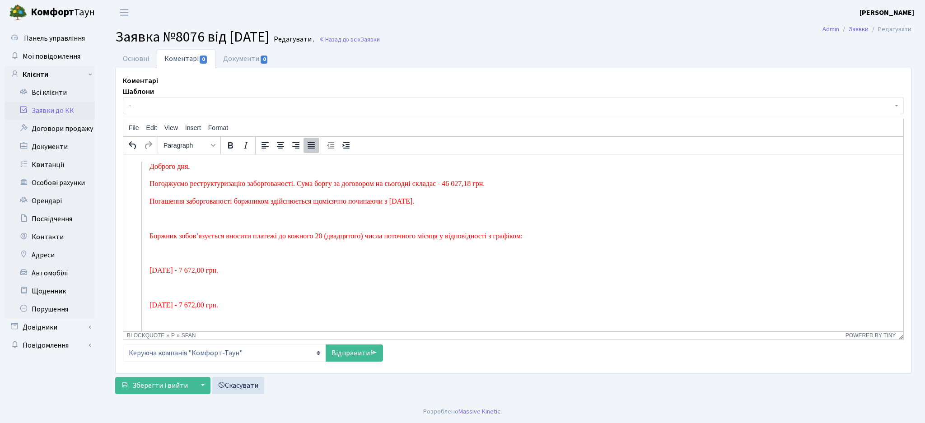
click at [155, 223] on p "Rich Text Area. Press ALT-0 for help." at bounding box center [513, 218] width 728 height 10
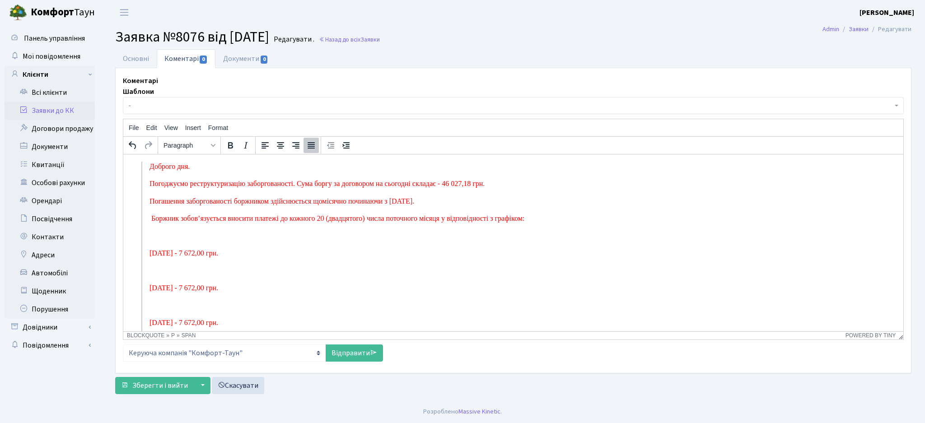
click at [152, 238] on p "Rich Text Area. Press ALT-0 for help." at bounding box center [513, 236] width 728 height 10
click at [152, 258] on p "Rich Text Area. Press ALT-0 for help." at bounding box center [513, 253] width 728 height 10
click at [153, 269] on p "Rich Text Area. Press ALT-0 for help." at bounding box center [513, 270] width 728 height 10
click at [152, 287] on p "Rich Text Area. Press ALT-0 for help." at bounding box center [513, 288] width 728 height 10
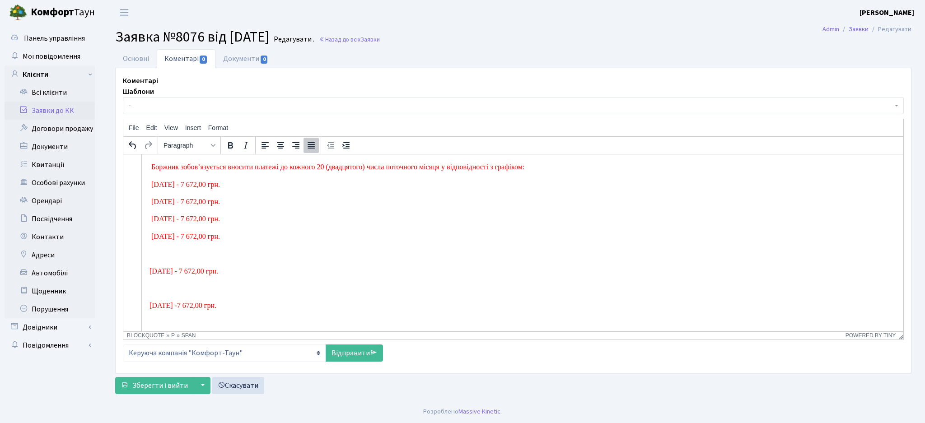
scroll to position [120, 0]
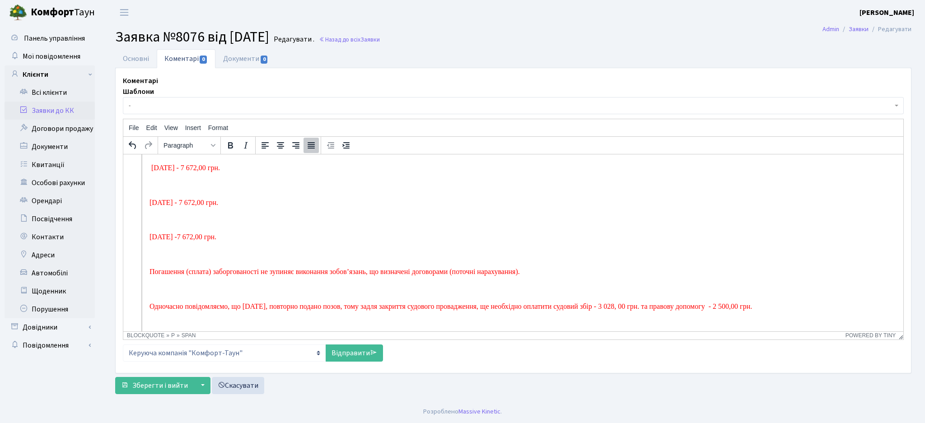
click at [155, 183] on p "Rich Text Area. Press ALT-0 for help." at bounding box center [513, 185] width 728 height 10
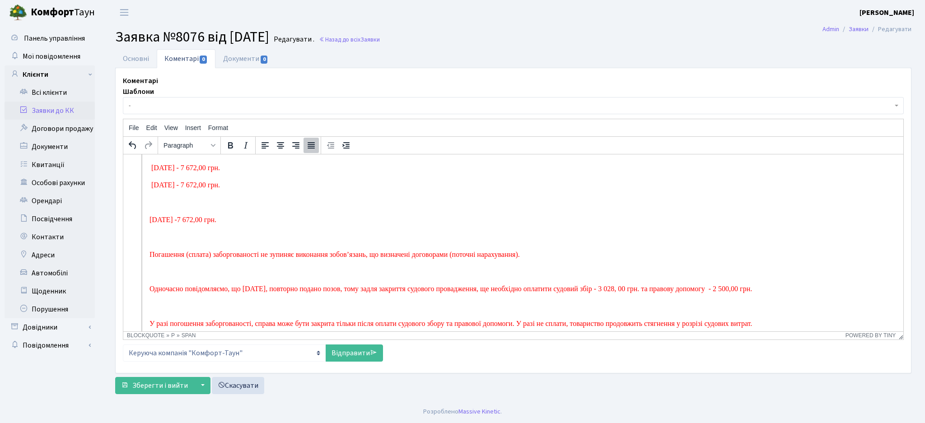
click at [150, 207] on p "Rich Text Area. Press ALT-0 for help." at bounding box center [513, 202] width 728 height 10
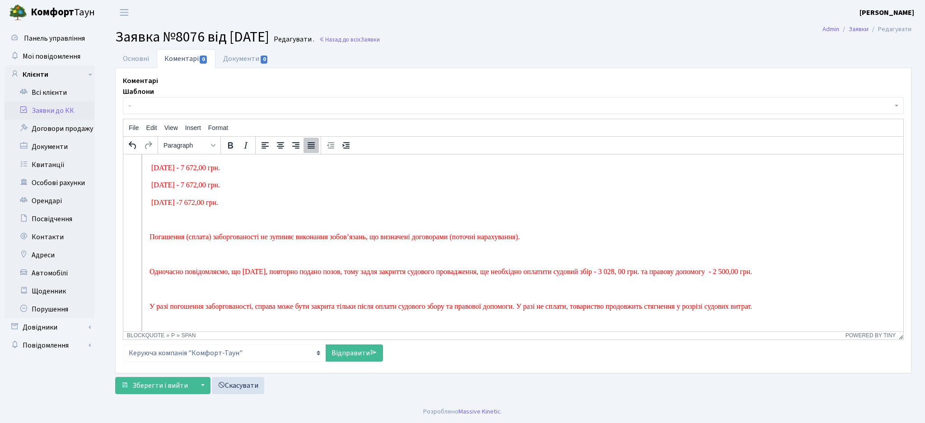
click at [148, 225] on blockquote "Доброго дня. Погоджуємо реструктуризацію заборгованості. Сума боргу за договоро…" at bounding box center [509, 198] width 736 height 315
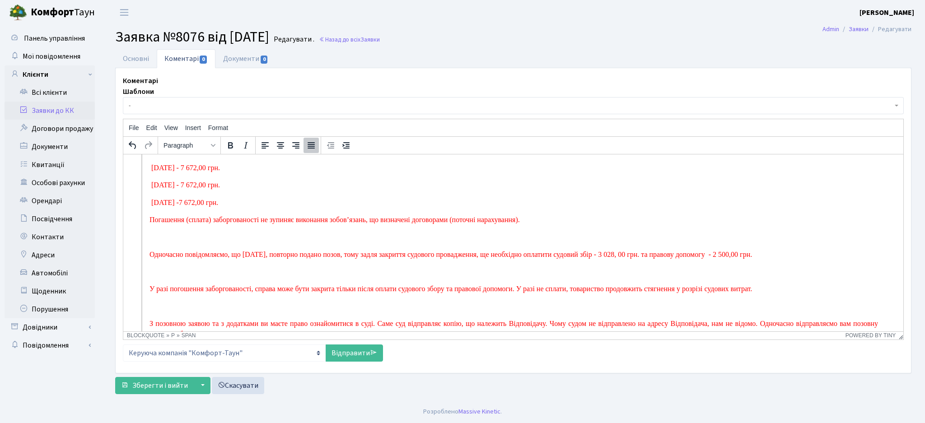
click at [149, 235] on blockquote "Доброго дня. Погоджуємо реструктуризацію заборгованості. Сума боргу за договоро…" at bounding box center [509, 190] width 736 height 298
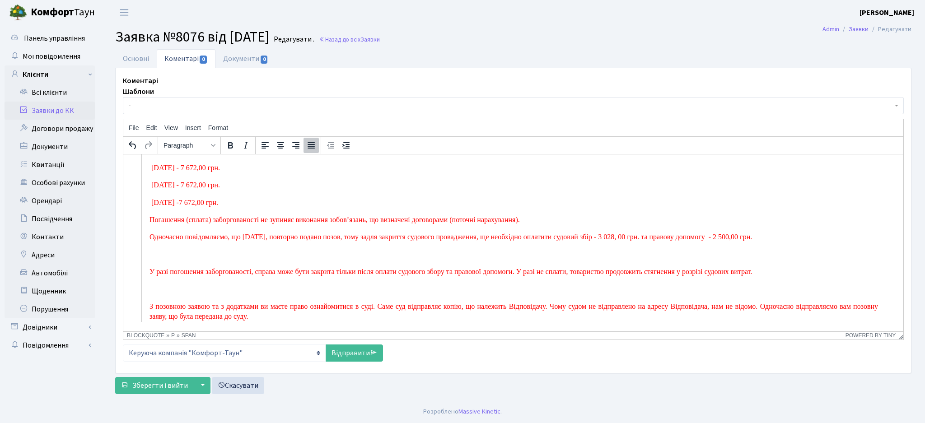
click at [151, 258] on p "Rich Text Area. Press ALT-0 for help." at bounding box center [513, 254] width 728 height 10
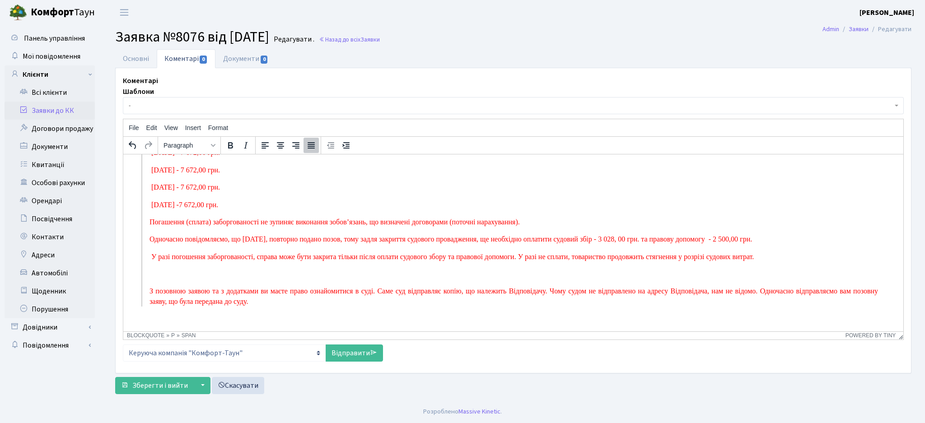
click at [151, 274] on p "Rich Text Area. Press ALT-0 for help." at bounding box center [513, 274] width 728 height 10
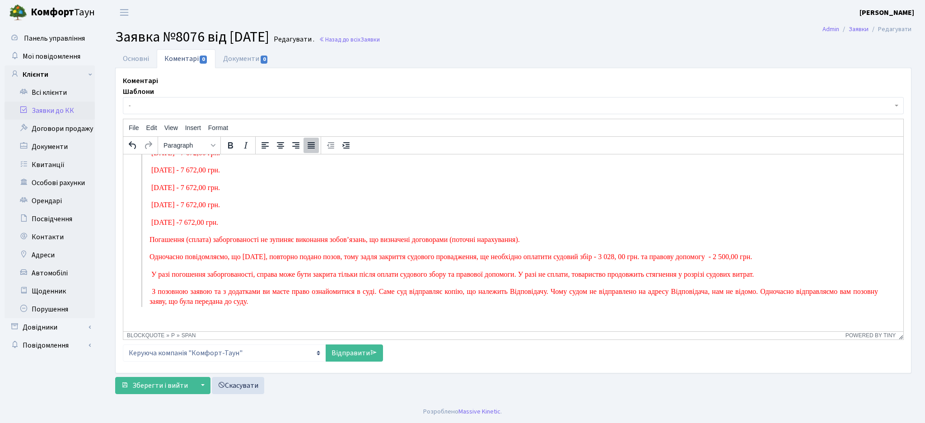
click at [154, 270] on span "У разі погошення заборгованості, справа може бути закрита тільки після оплати с…" at bounding box center [452, 274] width 602 height 8
click at [152, 270] on span "У разі погошення заборгованості, справа може бути закрита тільки після оплати с…" at bounding box center [452, 274] width 602 height 8
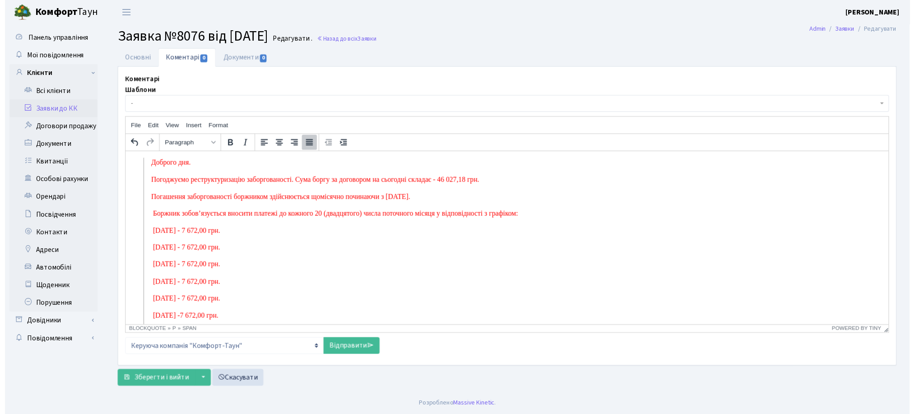
scroll to position [0, 0]
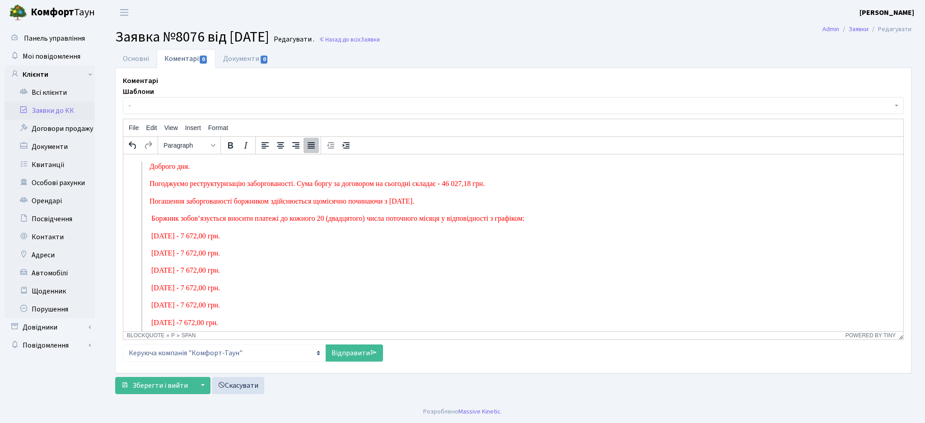
click at [192, 186] on span "Погоджуємо реструктуризацію заборгованості. Сума боргу за договором на сьогодні…" at bounding box center [316, 183] width 335 height 8
click at [205, 182] on span "Реструктуризацію заборгованості. Сума боргу за договором на сьогодні складає - …" at bounding box center [296, 183] width 295 height 8
click at [176, 100] on span "-" at bounding box center [513, 105] width 781 height 17
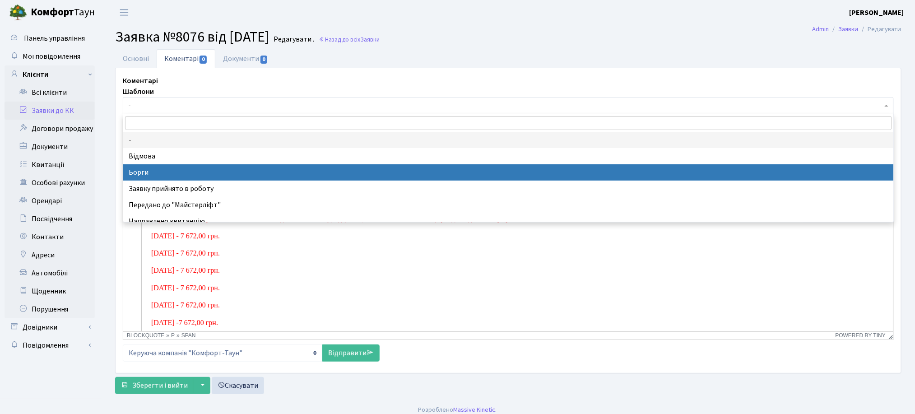
select select "3"
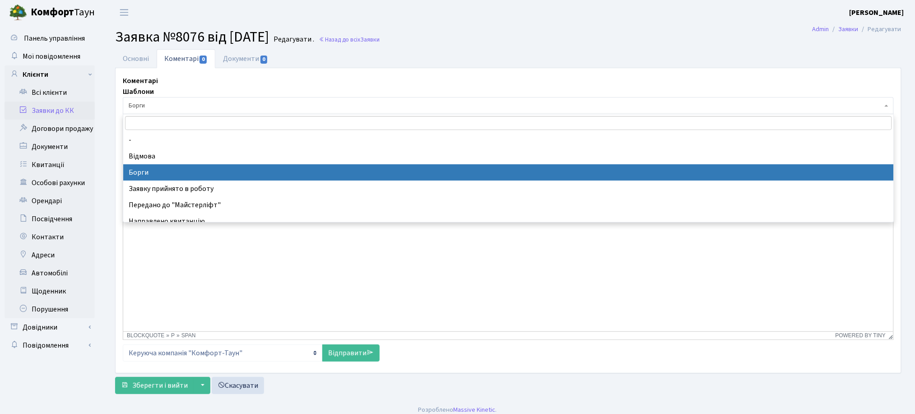
click at [164, 107] on span "Борги" at bounding box center [506, 105] width 754 height 9
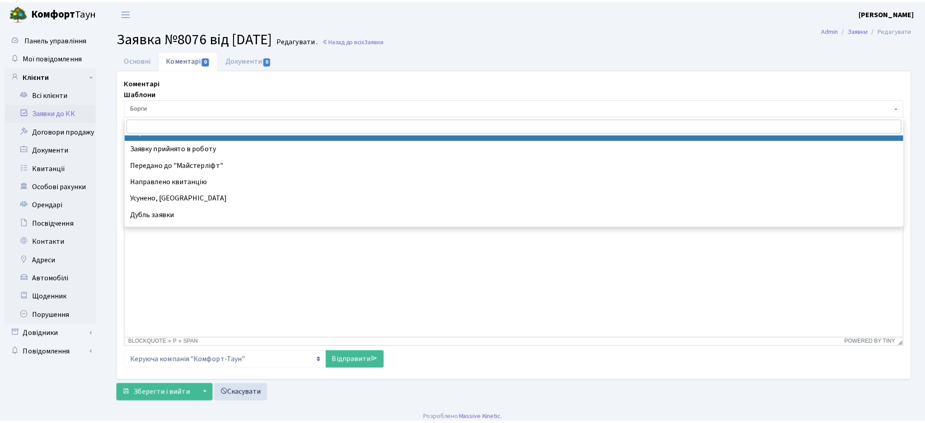
scroll to position [60, 0]
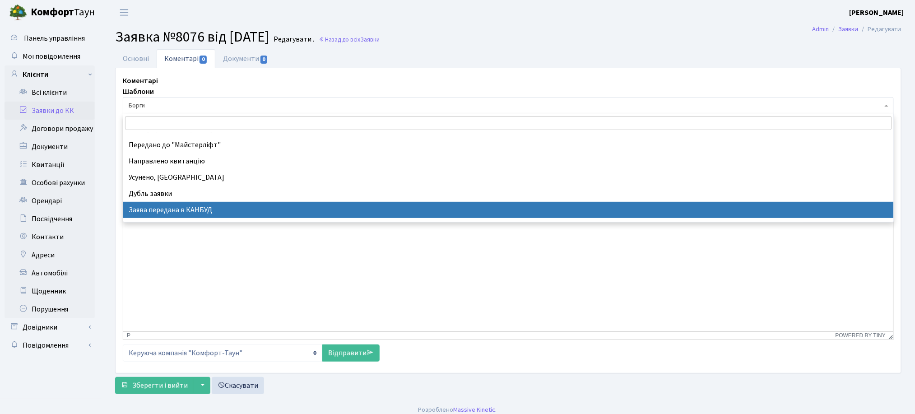
click at [203, 189] on html "Вітаємо! Ми щодня дбаємо про житловий комплекс - ремонтуємо, прибираємо, закупо…" at bounding box center [508, 171] width 770 height 35
click at [364, 189] on html "Вітаємо! Ми щодня дбаємо про житловий комплекс - ремонтуємо, прибираємо, закупо…" at bounding box center [508, 171] width 770 height 35
click at [451, 374] on form "Основні Коментарі 0 Документи 0 № вх. 8076 Дата 16.09.2025 Дата виконання Автор…" at bounding box center [508, 221] width 787 height 345
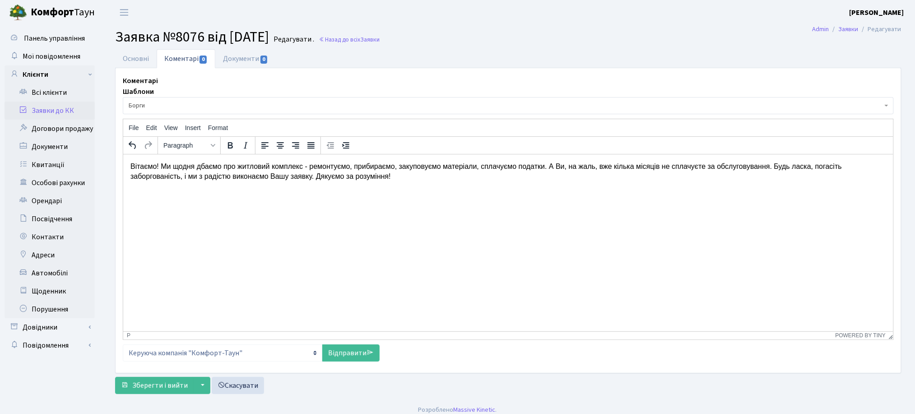
click at [168, 104] on span "Борги" at bounding box center [506, 105] width 754 height 9
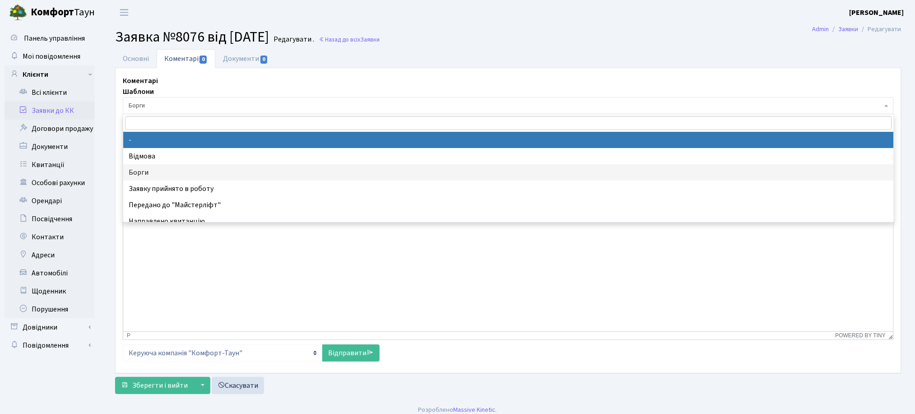
select select
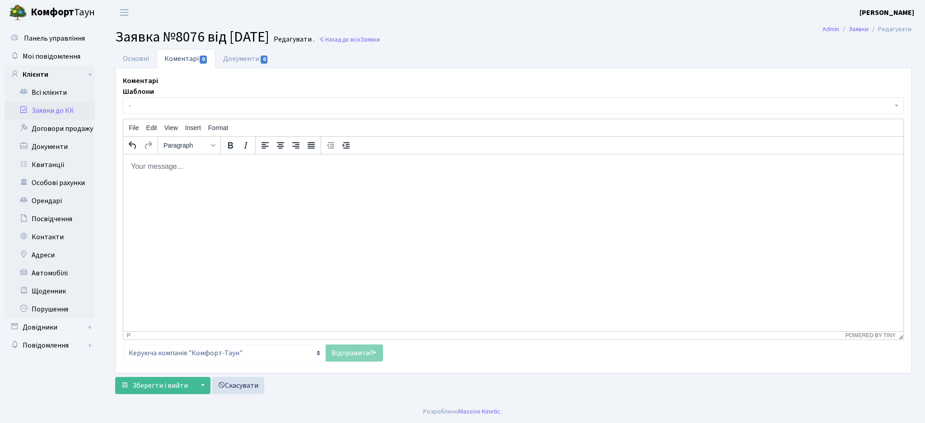
click at [135, 161] on body "Rich Text Area. Press ALT-0 for help." at bounding box center [512, 166] width 765 height 10
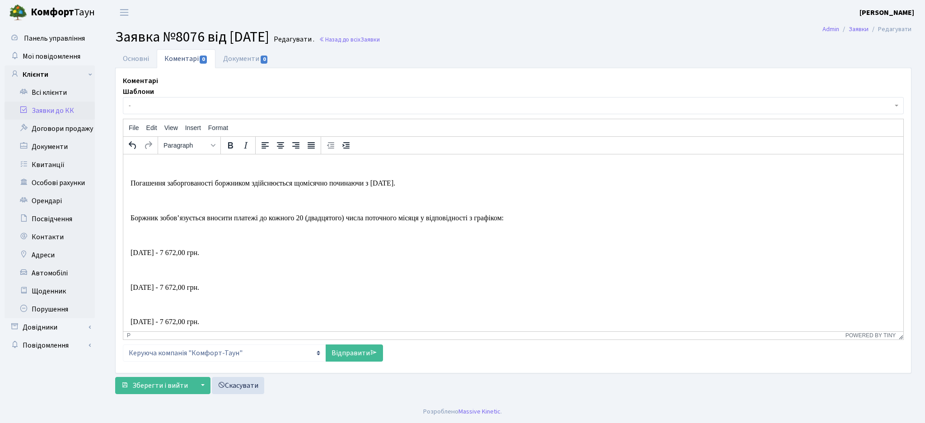
scroll to position [0, 0]
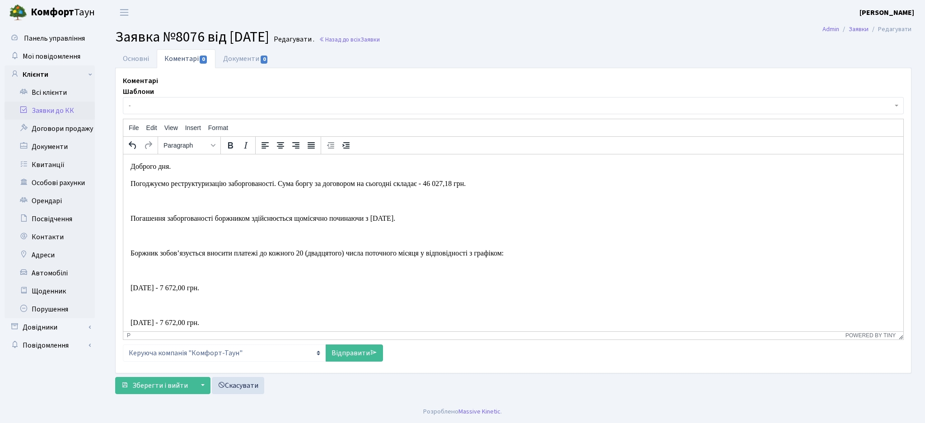
click at [138, 200] on p "Rich Text Area. Press ALT-0 for help." at bounding box center [512, 201] width 765 height 10
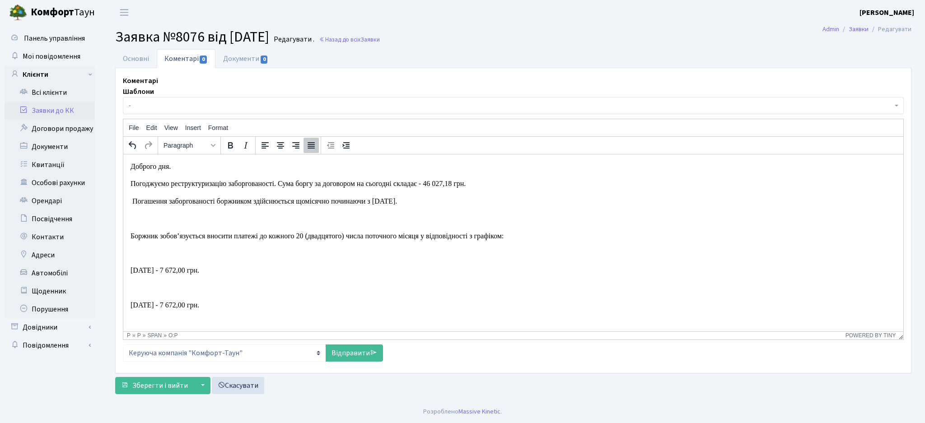
click at [134, 218] on p "Rich Text Area. Press ALT-0 for help." at bounding box center [512, 218] width 765 height 10
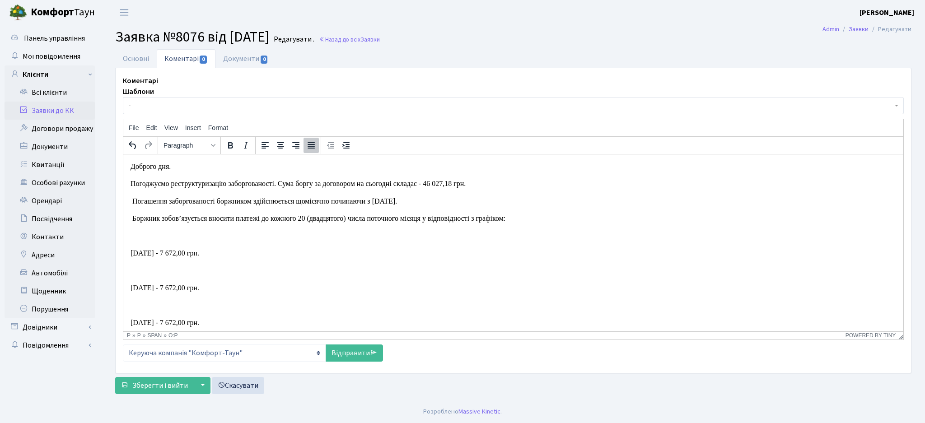
click at [136, 233] on p "Rich Text Area. Press ALT-0 for help." at bounding box center [512, 236] width 765 height 10
click at [137, 258] on p "Rich Text Area. Press ALT-0 for help." at bounding box center [512, 253] width 765 height 10
click at [139, 279] on p "Доброго дня. Погоджуємо реструктуризацію заборгованості. Сума боргу за договоро…" at bounding box center [512, 361] width 765 height 401
click at [136, 270] on p "Rich Text Area. Press ALT-0 for help." at bounding box center [512, 270] width 765 height 10
click at [137, 287] on p "Rich Text Area. Press ALT-0 for help." at bounding box center [512, 288] width 765 height 10
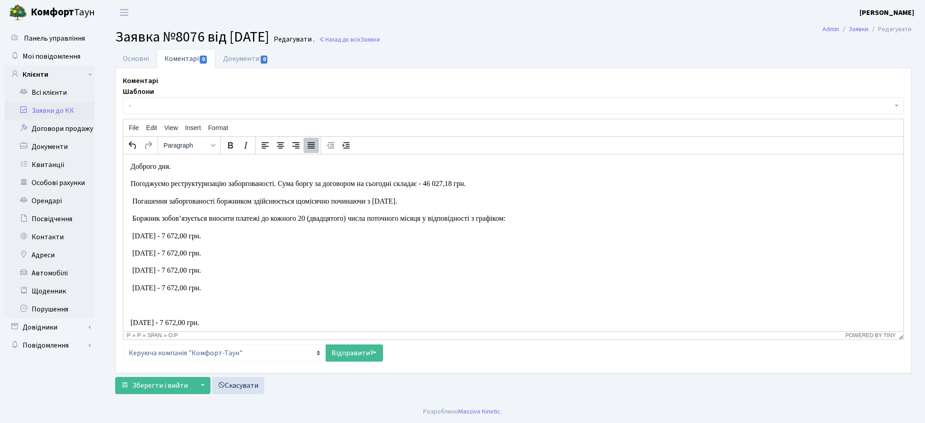
click at [135, 303] on p "Доброго дня. Погоджуємо реструктуризацію заборгованості. Сума боргу за договоро…" at bounding box center [512, 344] width 765 height 367
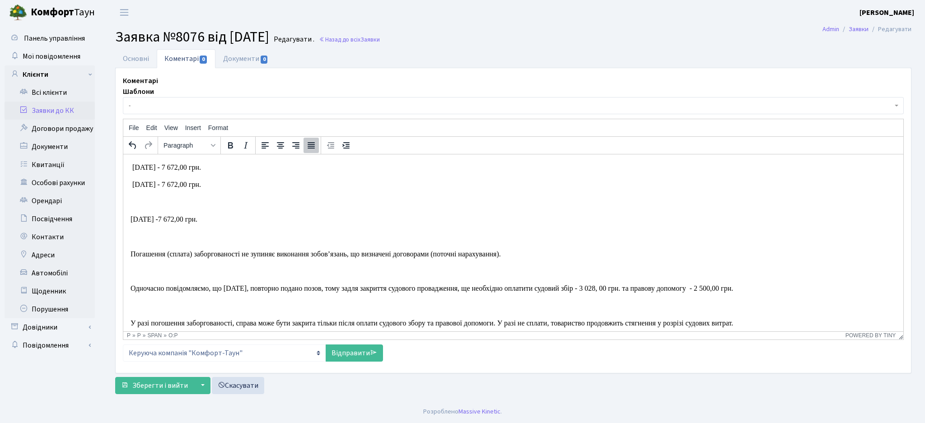
scroll to position [120, 0]
click at [135, 207] on p "Rich Text Area. Press ALT-0 for help." at bounding box center [512, 202] width 765 height 10
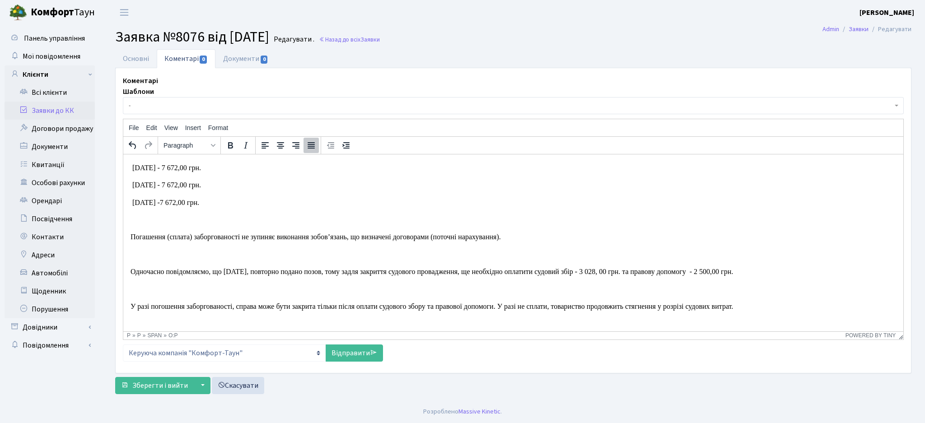
click at [141, 259] on p "Rich Text Area. Press ALT-0 for help." at bounding box center [512, 254] width 765 height 10
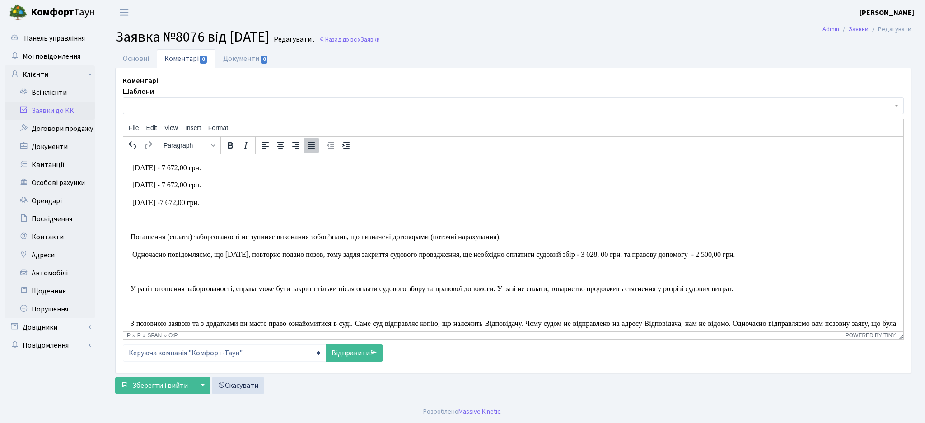
click at [137, 276] on p "Rich Text Area. Press ALT-0 for help." at bounding box center [512, 271] width 765 height 10
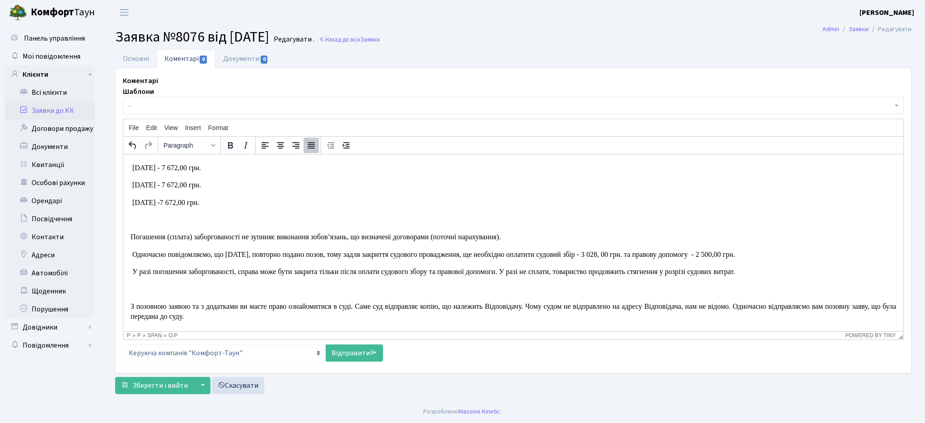
click at [132, 257] on span "Одночасно повідомляємо, що 08.07.25 р., повторно подано позов, тому задля закри…" at bounding box center [409, 254] width 555 height 8
click at [131, 275] on o\ "Rich Text Area. Press ALT-0 for help." at bounding box center [131, 271] width 2 height 8
click at [135, 293] on p "Rich Text Area. Press ALT-0 for help." at bounding box center [512, 289] width 765 height 10
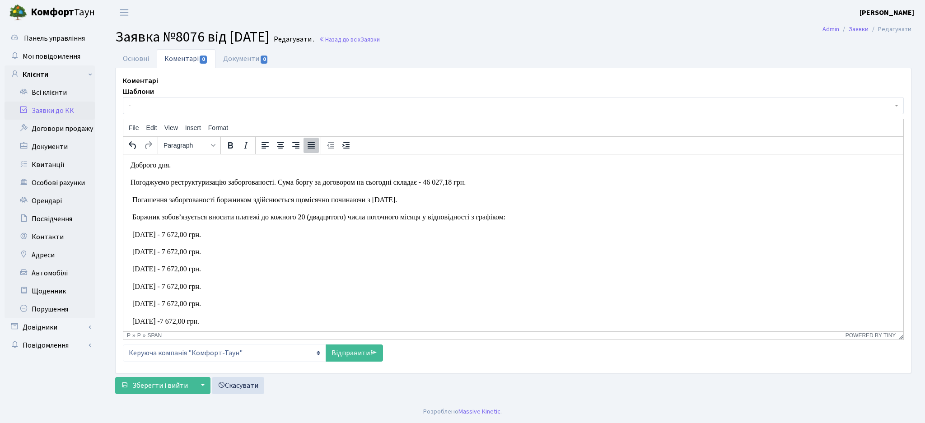
scroll to position [0, 0]
click at [130, 199] on o\ "Rich Text Area. Press ALT-0 for help." at bounding box center [131, 201] width 2 height 8
click at [127, 222] on html "Доброго дня. Погоджуємо реструктуризацію заборгованості. Сума боргу за договоро…" at bounding box center [513, 301] width 780 height 295
click at [132, 221] on span "Боржник зобов’язується вносити платежі до кожного 20 (двадцятого) числа поточно…" at bounding box center [318, 218] width 373 height 8
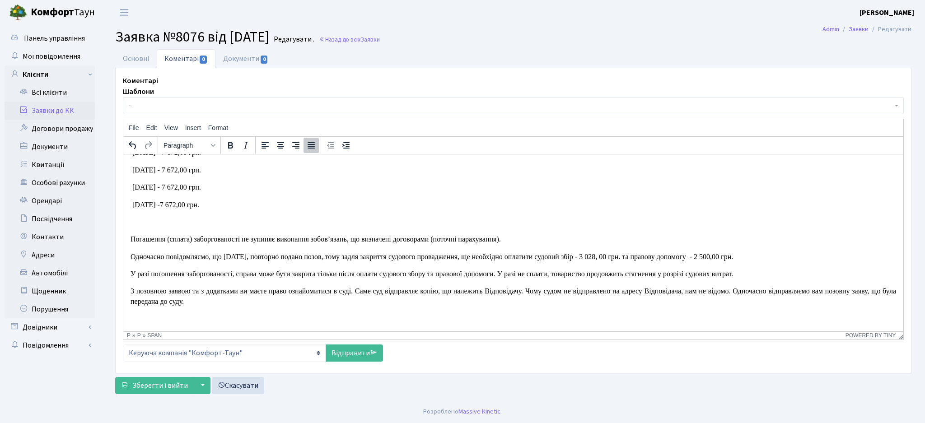
scroll to position [126, 0]
click at [312, 351] on select "Керуюча компанія "Комфорт-Таун" ЖК «Svitlo Park» ЖК «White Lines» ЖК «Діброва П…" at bounding box center [224, 353] width 203 height 17
click at [123, 345] on select "Керуюча компанія "Комфорт-Таун" ЖК «Svitlo Park» ЖК «White Lines» ЖК «Діброва П…" at bounding box center [224, 353] width 203 height 17
click at [366, 356] on link "Відправити" at bounding box center [354, 353] width 57 height 17
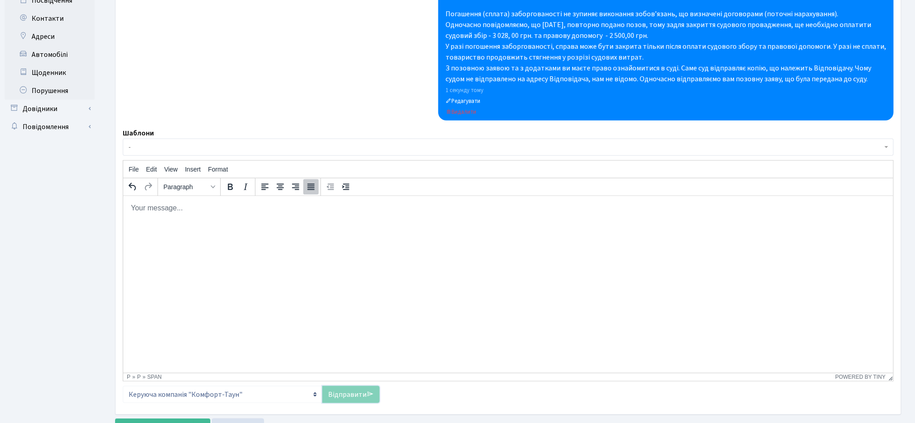
scroll to position [258, 0]
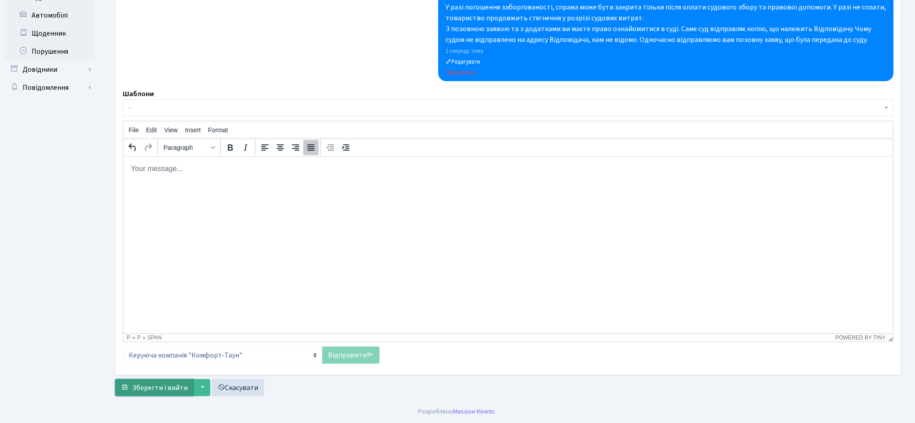
click at [178, 381] on button "Зберегти і вийти" at bounding box center [154, 387] width 79 height 17
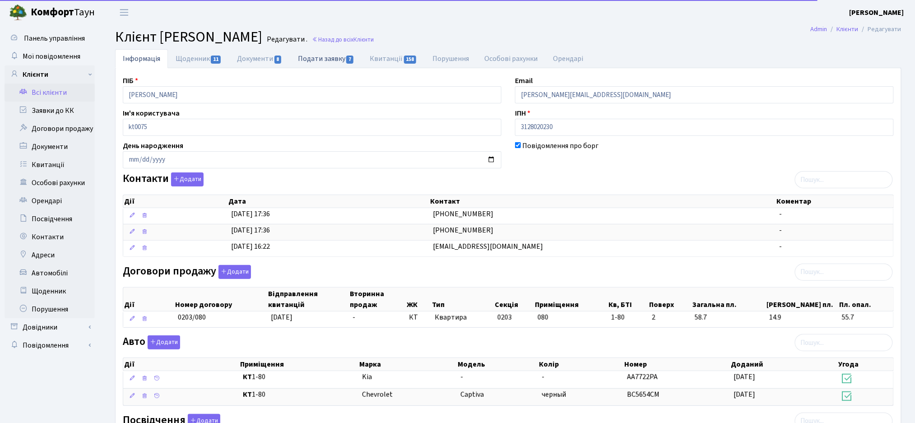
click at [326, 60] on link "Подати заявку 7" at bounding box center [326, 58] width 72 height 19
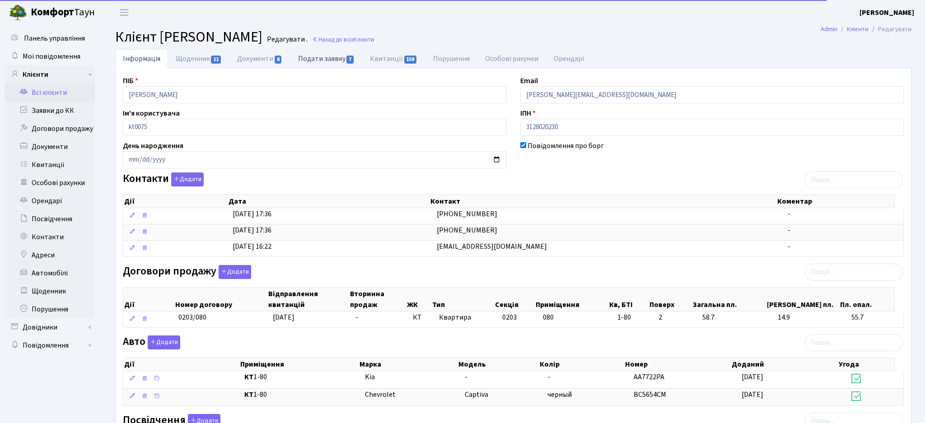
select select "25"
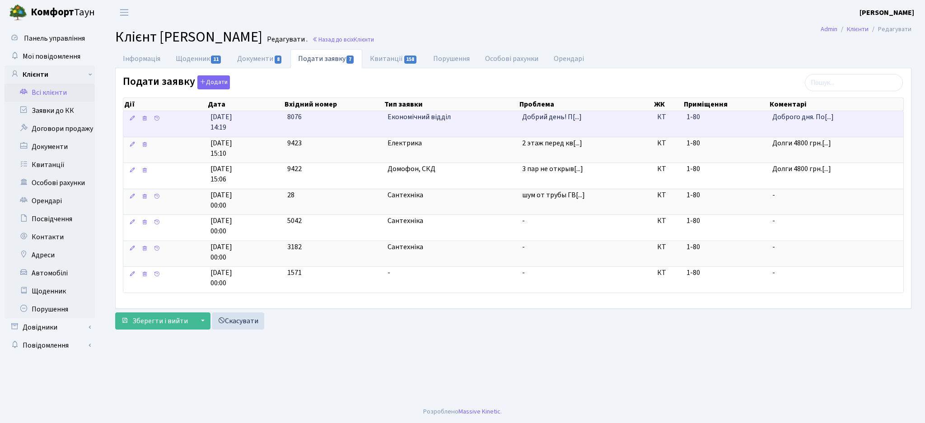
click at [538, 128] on td "Добрий день! П[...]" at bounding box center [585, 124] width 135 height 26
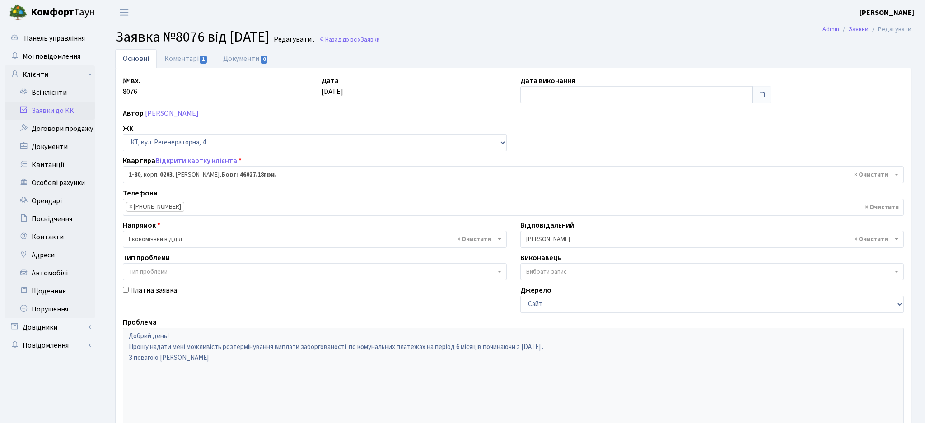
select select "80"
click at [192, 58] on link "Коментарі 1" at bounding box center [186, 58] width 59 height 19
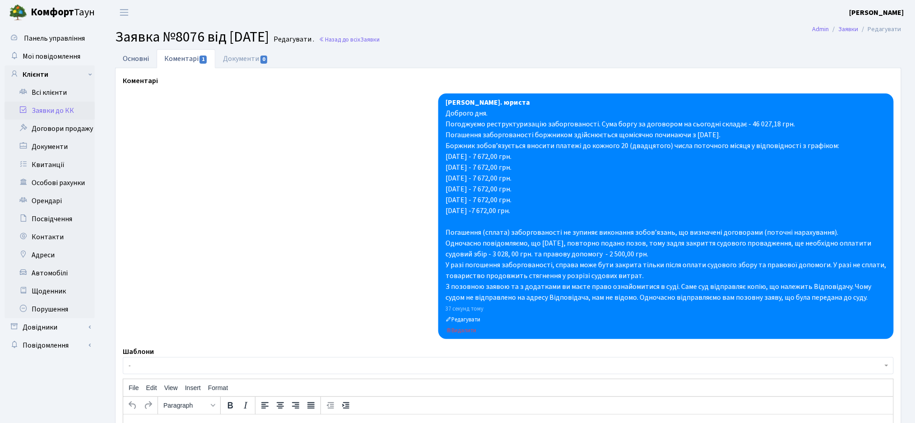
click at [146, 61] on link "Основні" at bounding box center [136, 58] width 42 height 19
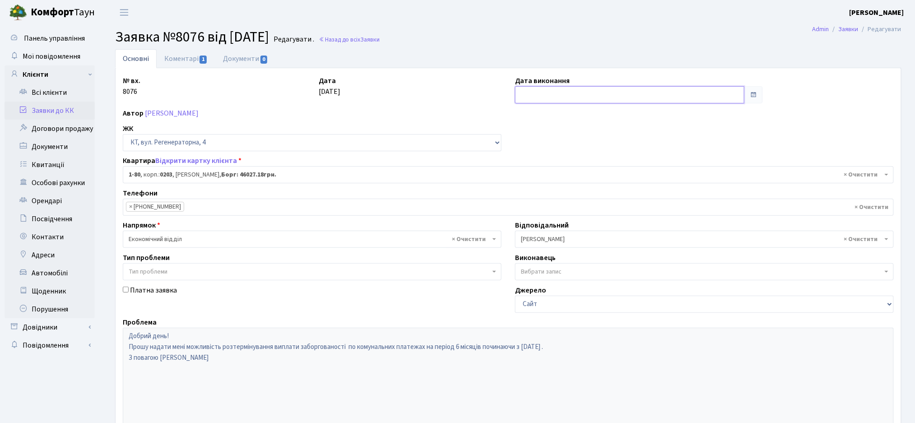
click at [606, 93] on input "text" at bounding box center [629, 94] width 229 height 17
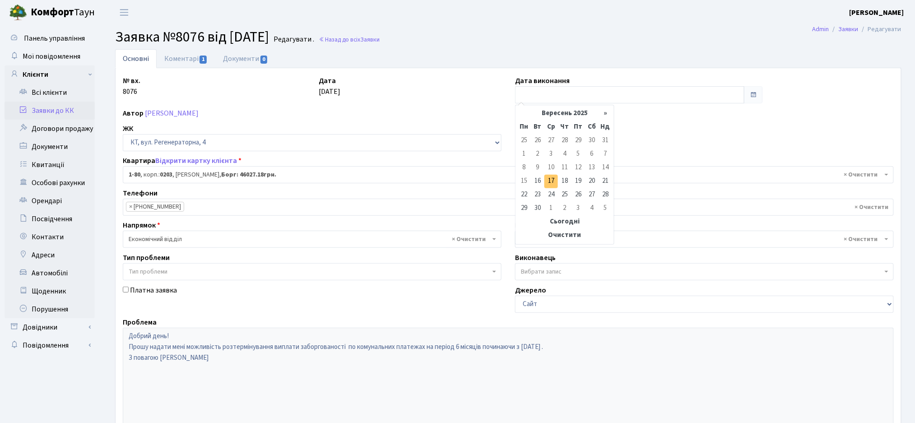
click at [550, 179] on td "17" at bounding box center [552, 182] width 14 height 14
type input "[DATE]"
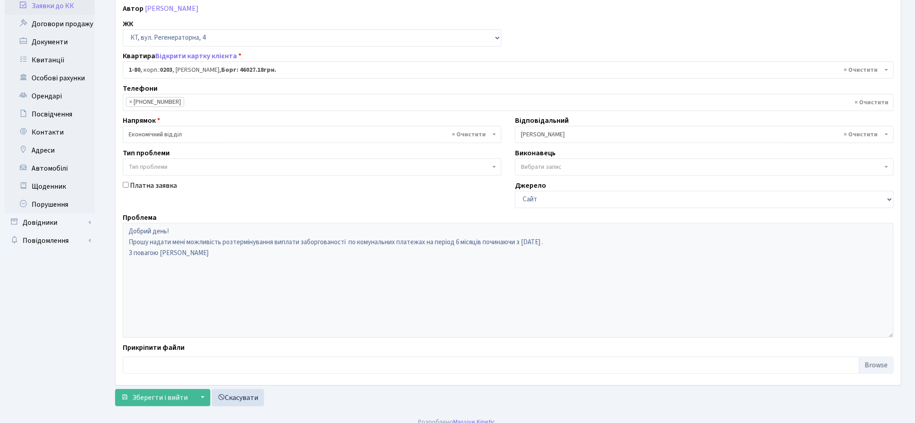
scroll to position [115, 0]
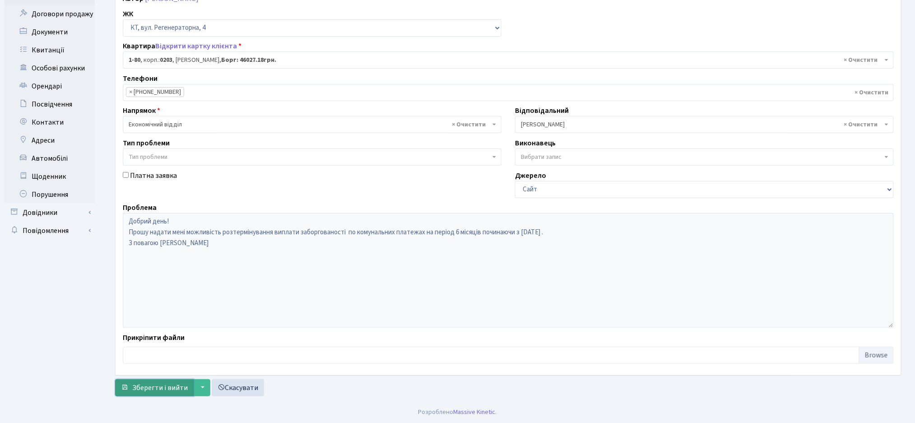
click at [152, 393] on button "Зберегти і вийти" at bounding box center [154, 387] width 79 height 17
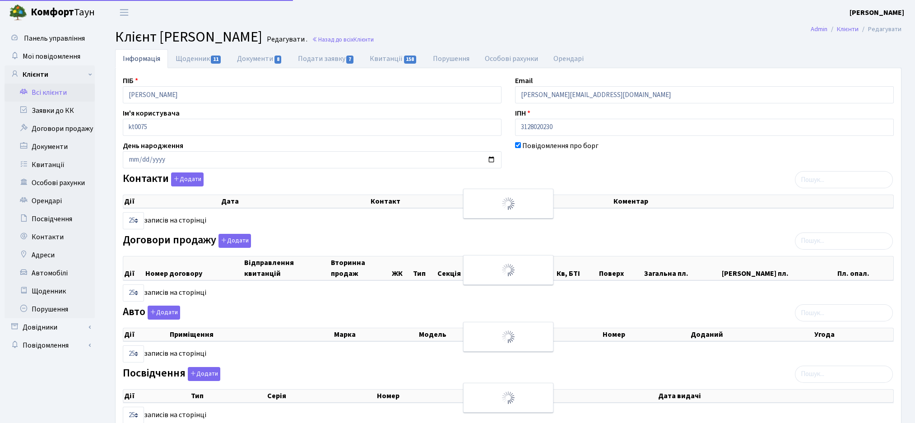
select select "25"
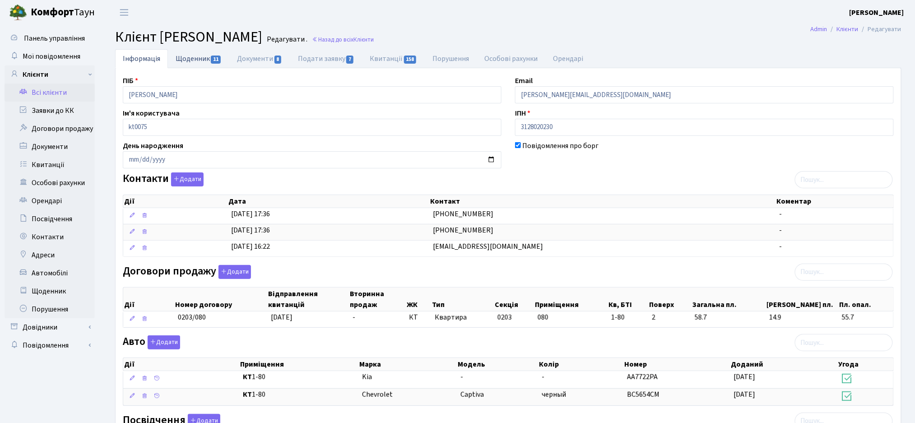
click at [205, 56] on link "Щоденник 11" at bounding box center [198, 58] width 61 height 19
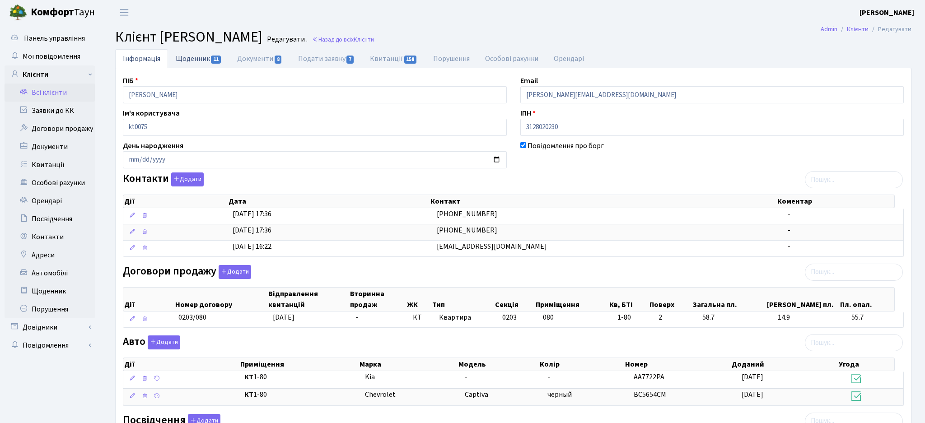
select select "25"
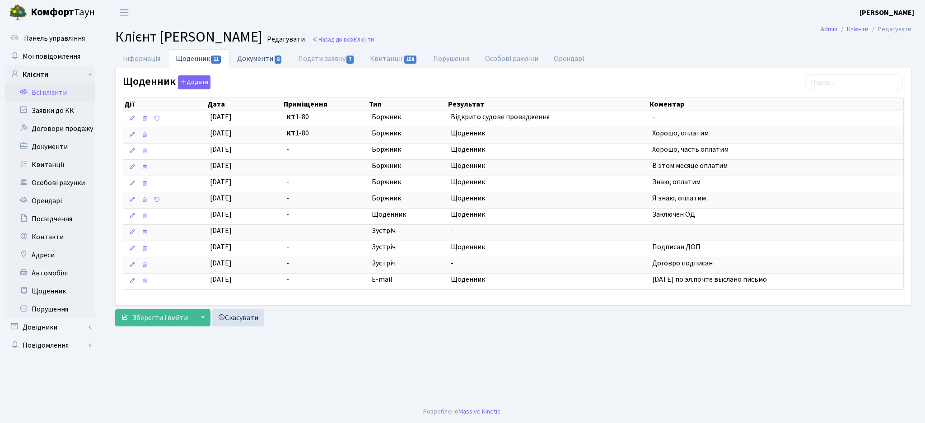
click at [261, 57] on link "Документи 8" at bounding box center [259, 58] width 61 height 19
select select "25"
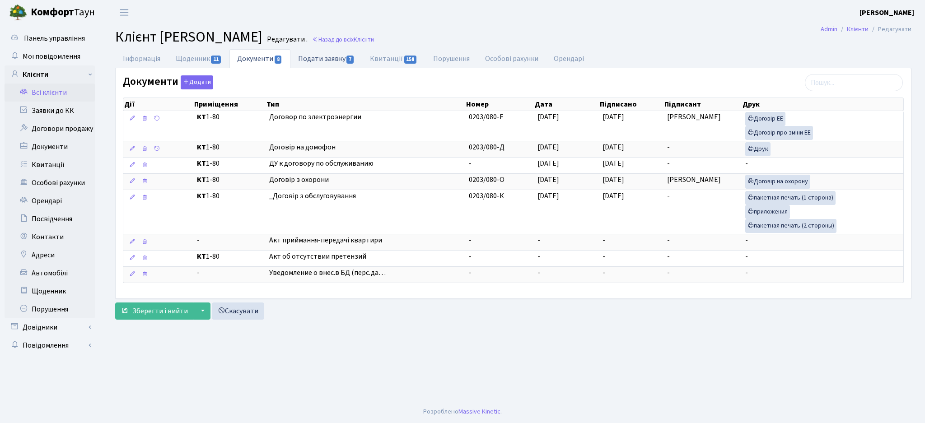
click at [333, 55] on link "Подати заявку 7" at bounding box center [326, 58] width 72 height 19
select select "25"
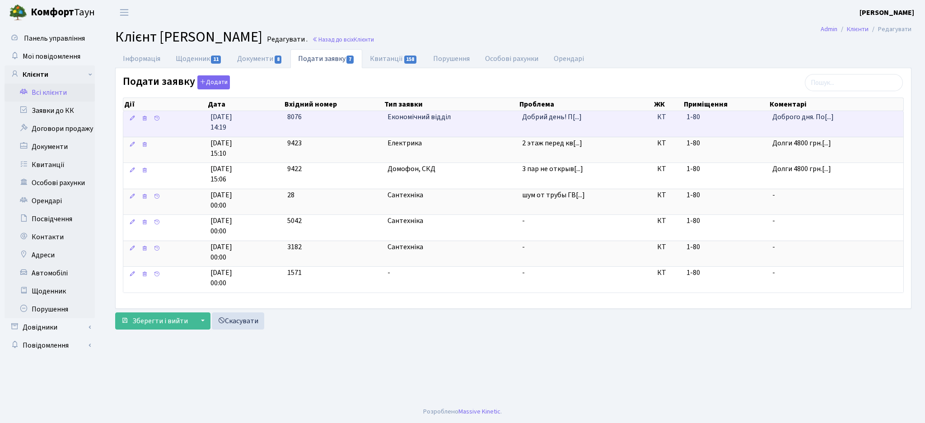
click at [492, 122] on td "Економічний відділ" at bounding box center [451, 124] width 135 height 26
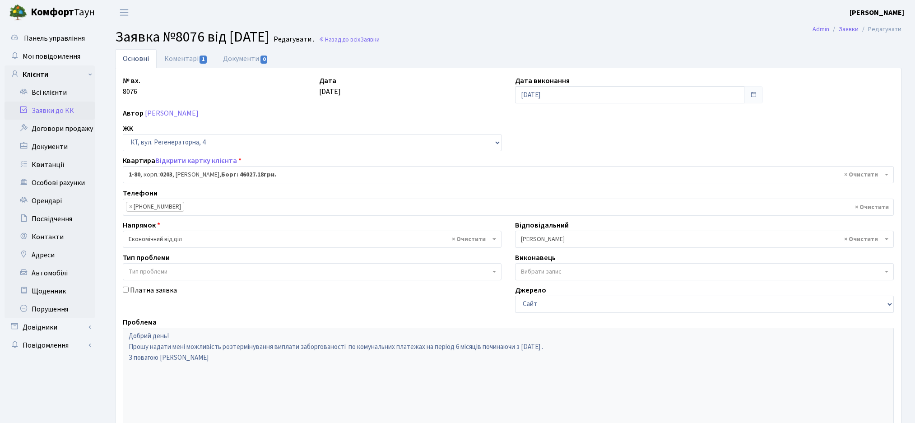
select select "80"
